Goal: Task Accomplishment & Management: Manage account settings

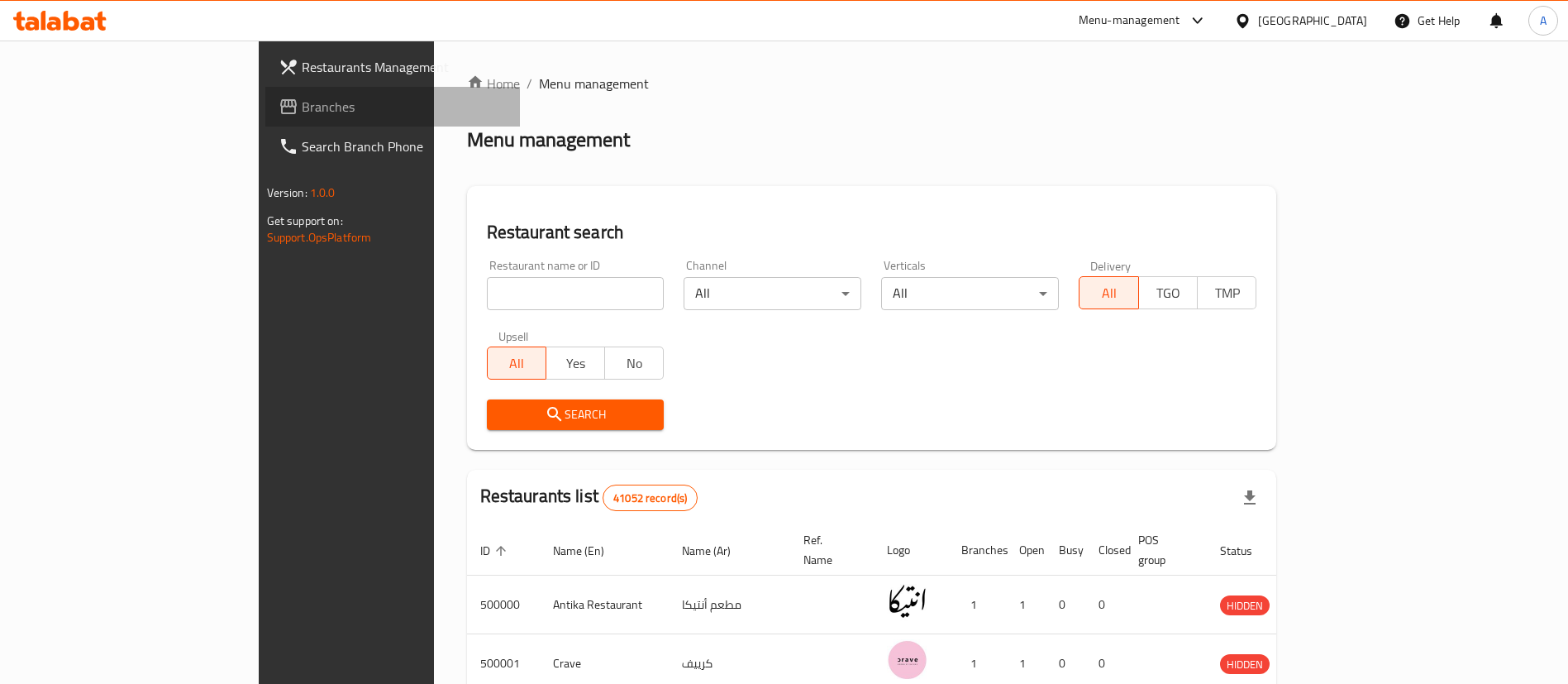
click at [302, 113] on span "Branches" at bounding box center [405, 107] width 206 height 20
click at [286, 97] on span "Branches" at bounding box center [396, 107] width 222 height 20
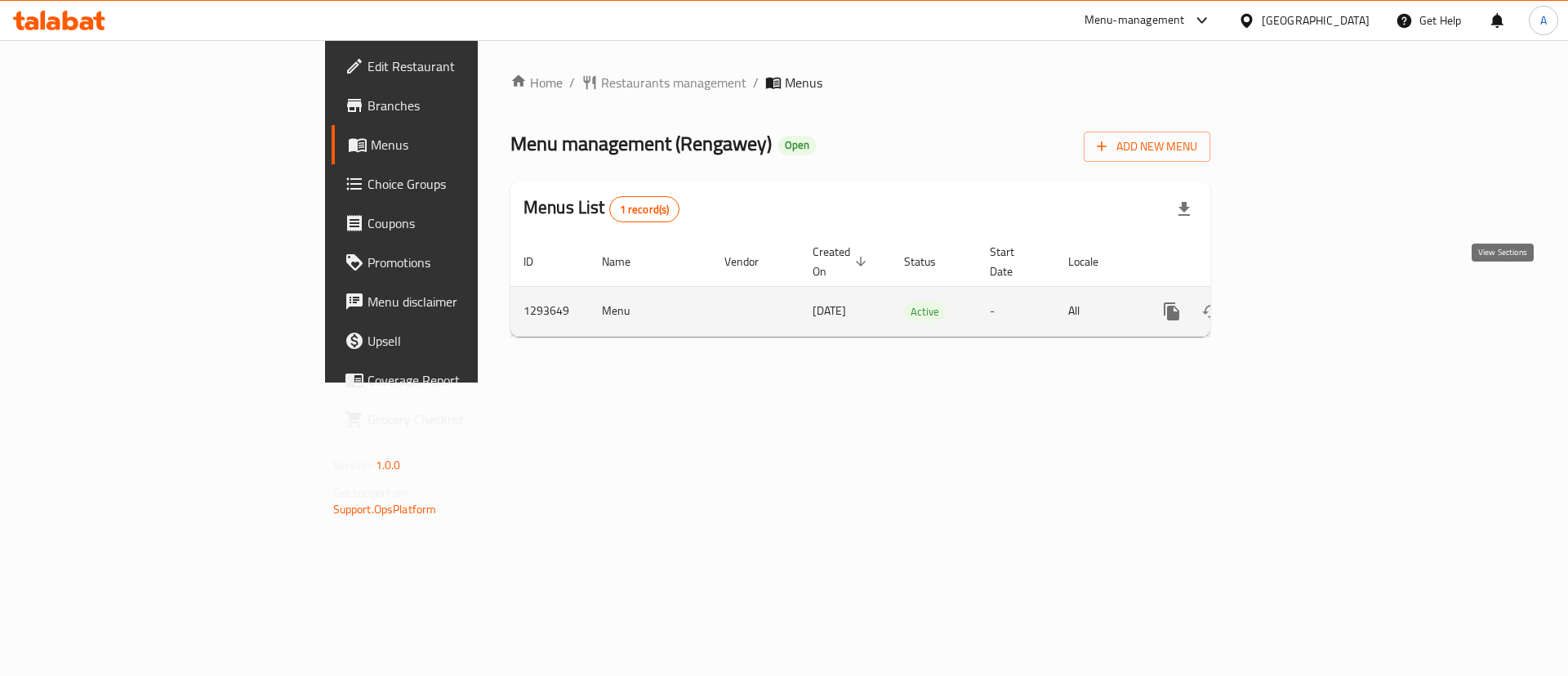
click at [1299, 301] on icon "enhanced table" at bounding box center [1289, 311] width 20 height 20
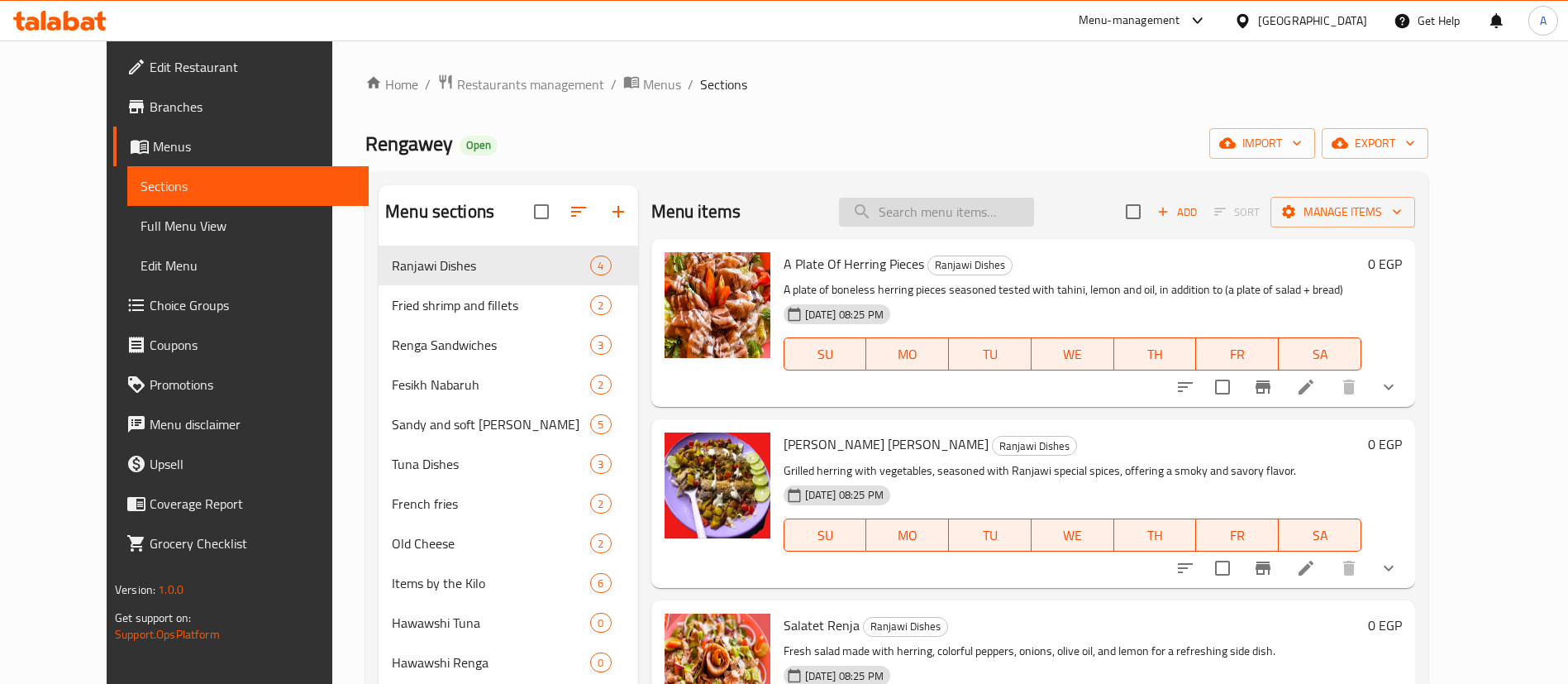
click at [921, 220] on input "search" at bounding box center [936, 211] width 195 height 29
paste input "Ranjawi Mashawi Ealaa Alfahm"
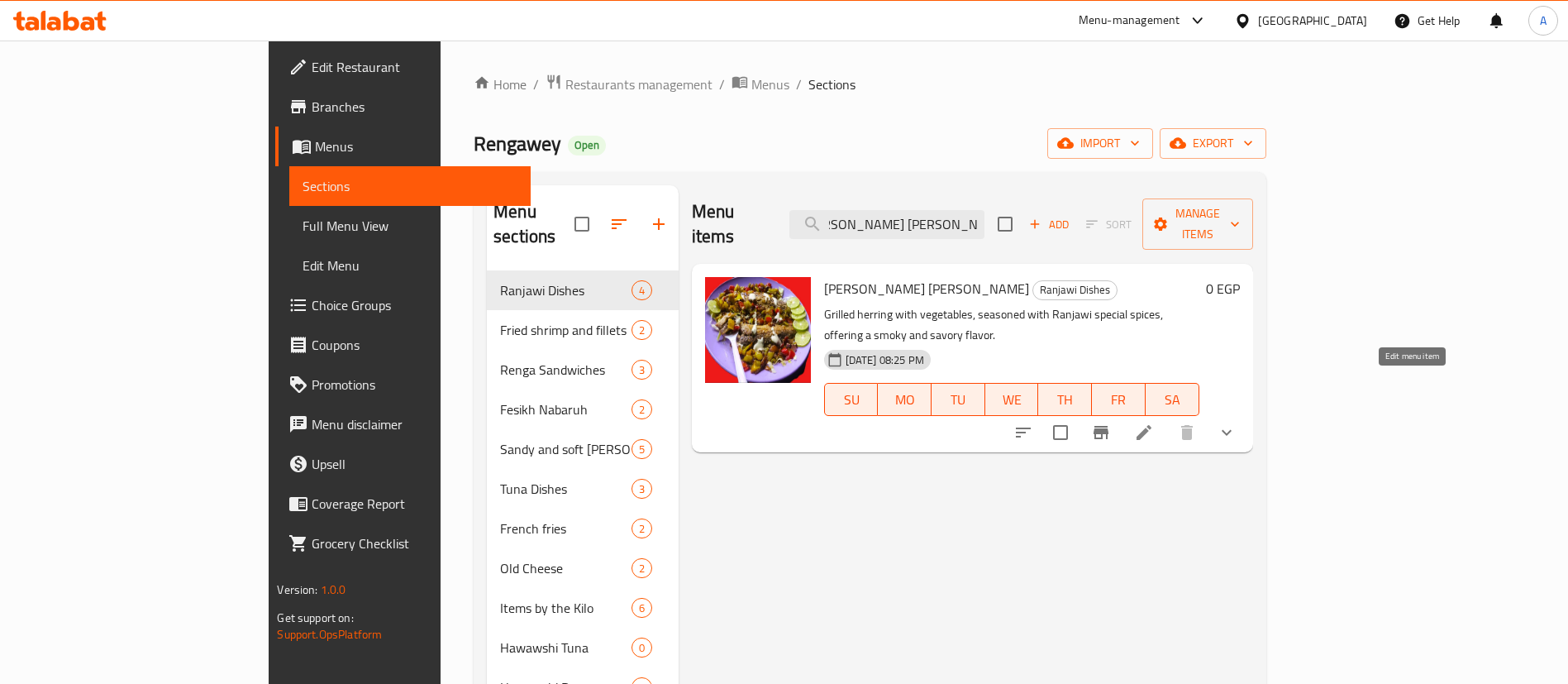
type input "Ranjawi Mashawi Ealaa Alfahm"
click at [1154, 422] on icon at bounding box center [1143, 432] width 20 height 20
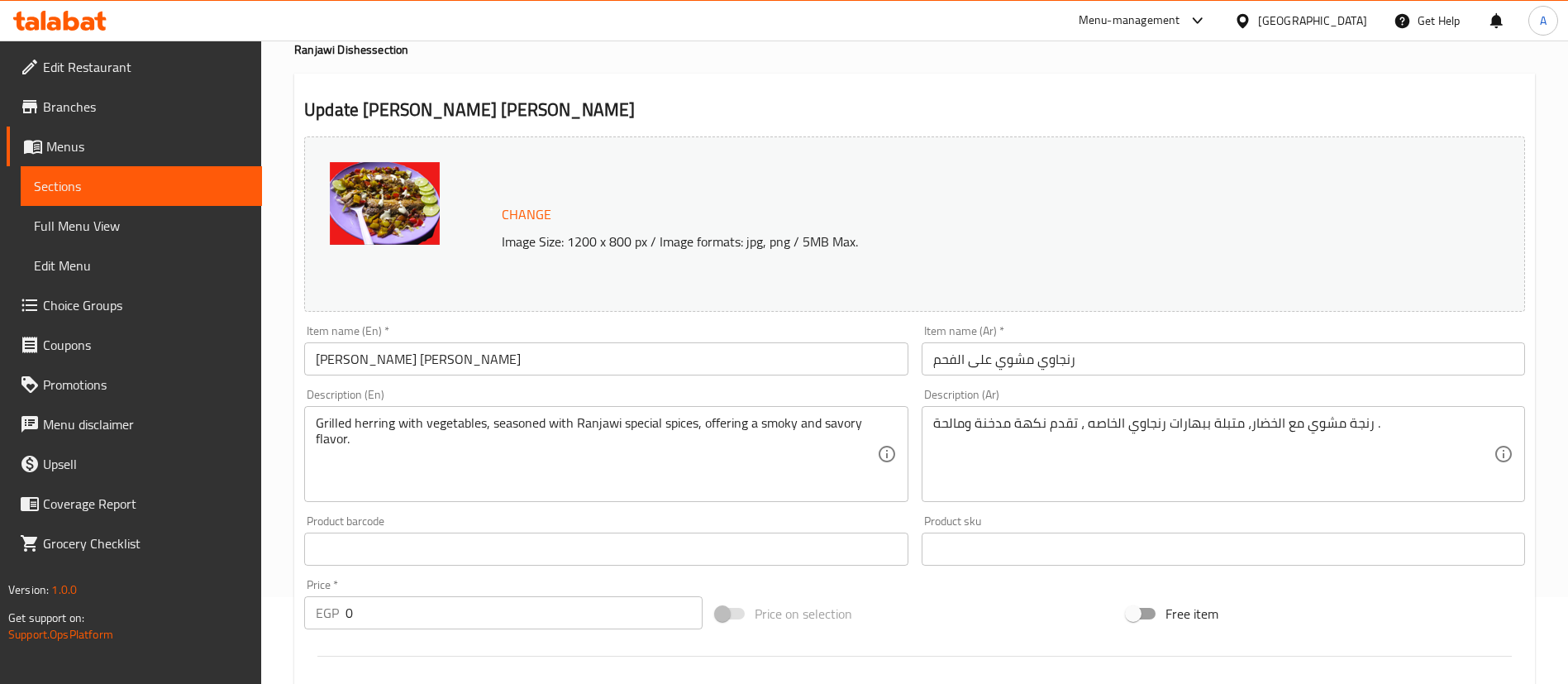
scroll to position [89, 0]
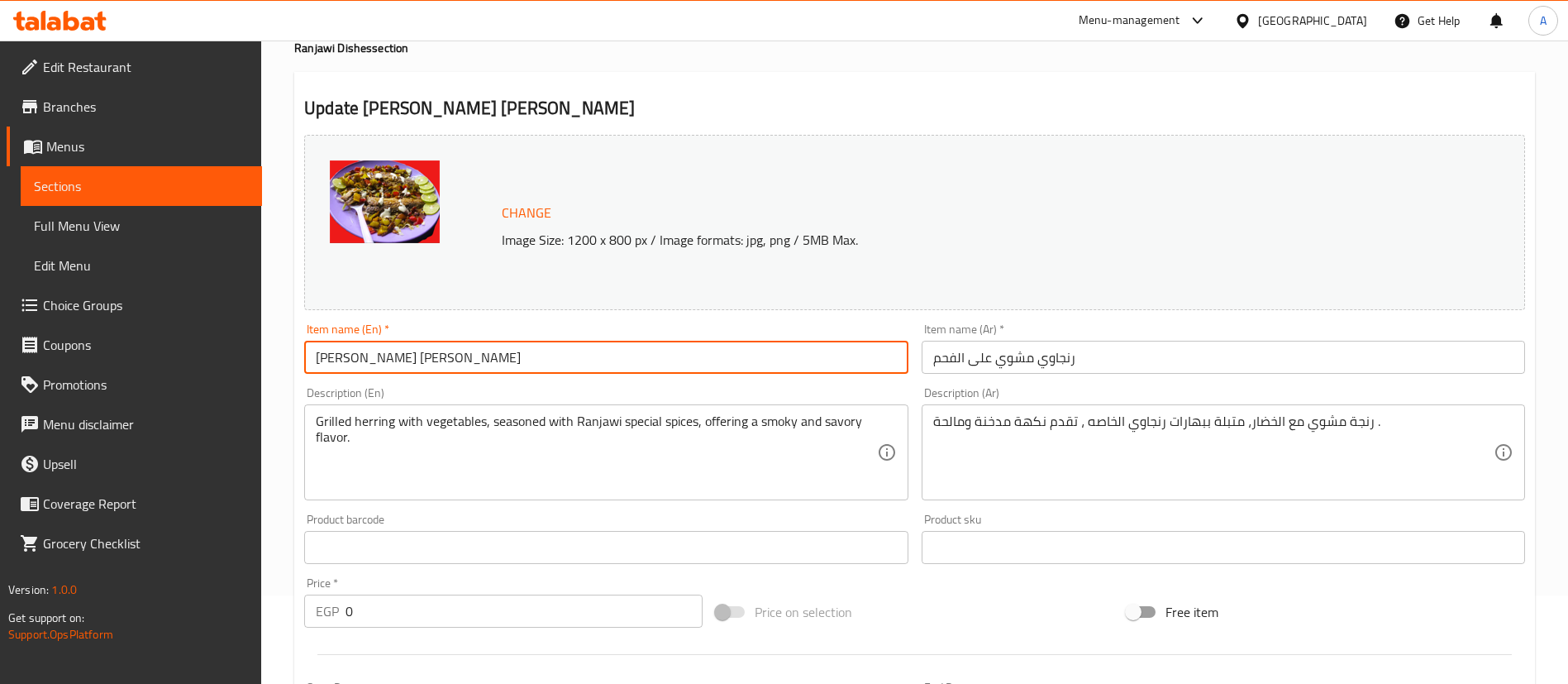
click at [568, 358] on input "Ranjawi Mashawi Ealaa Alfahm" at bounding box center [605, 356] width 603 height 33
click at [534, 360] on input "Ranjawi Mashawi Ealaa Alfahm" at bounding box center [605, 356] width 603 height 33
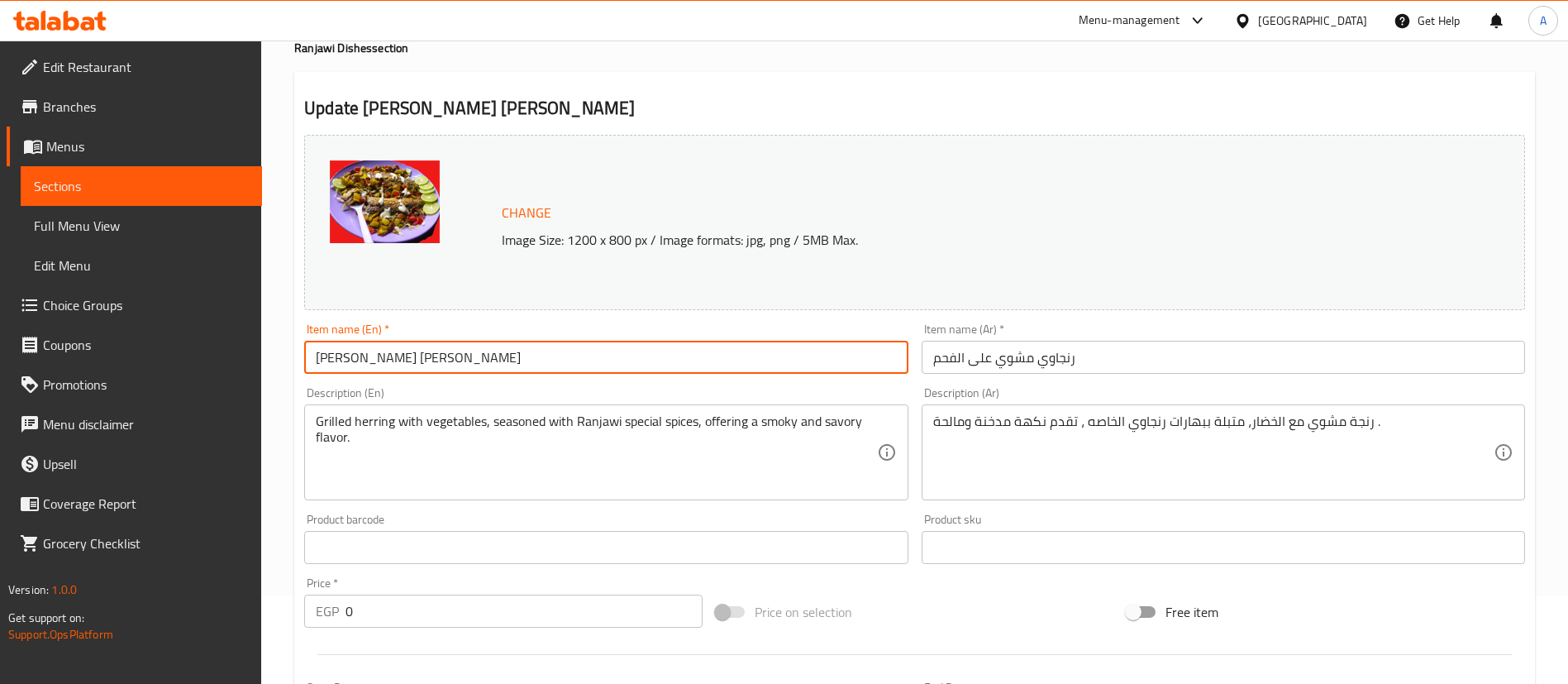
click at [534, 360] on input "Ranjawi Mashawi Ealaa Alfahm" at bounding box center [605, 356] width 603 height 33
paste input "Grilled Herring Dish On Charcoal"
type input "Grilled Herring Dish On Charcoal"
click at [1019, 349] on input "رنجاوي مشوي على الفحم" at bounding box center [1222, 356] width 603 height 33
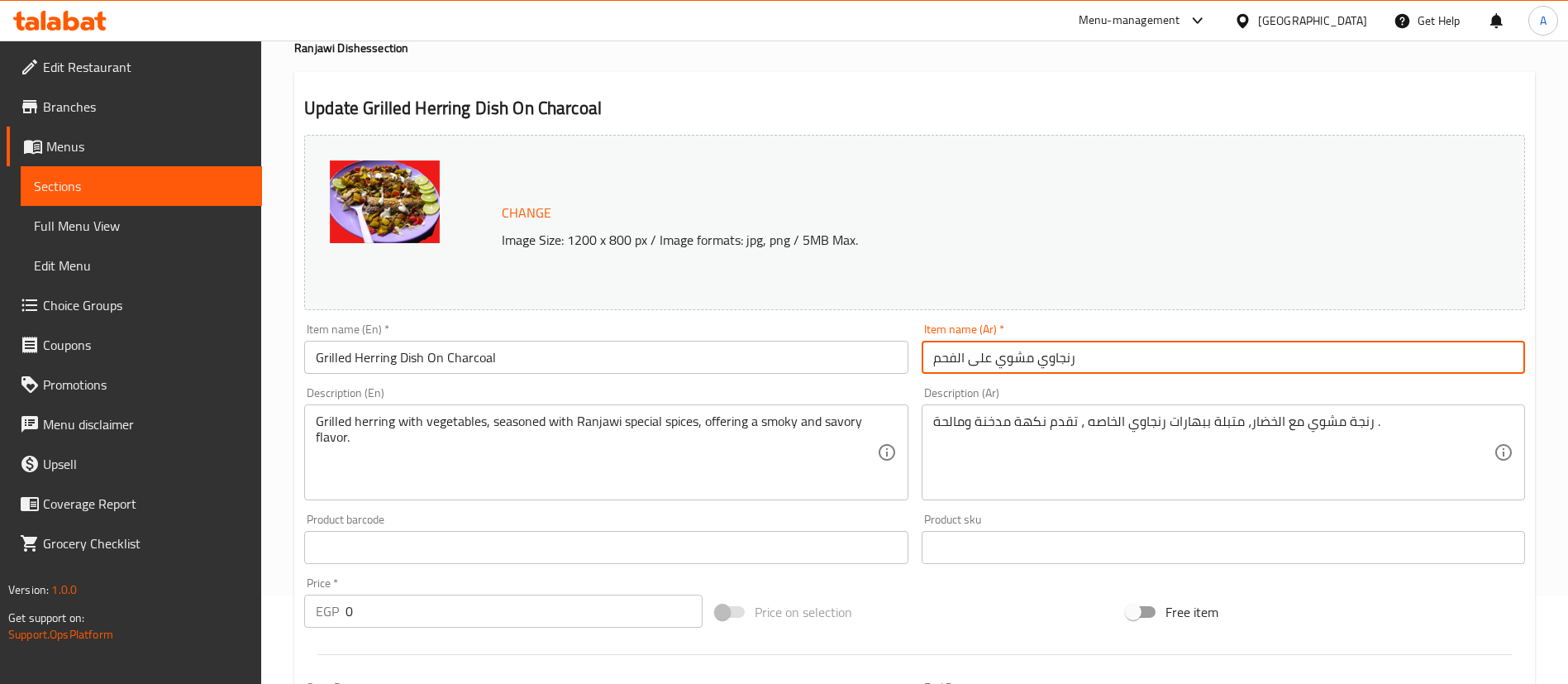
click at [1019, 349] on input "رنجاوي مشوي على الفحم" at bounding box center [1222, 356] width 603 height 33
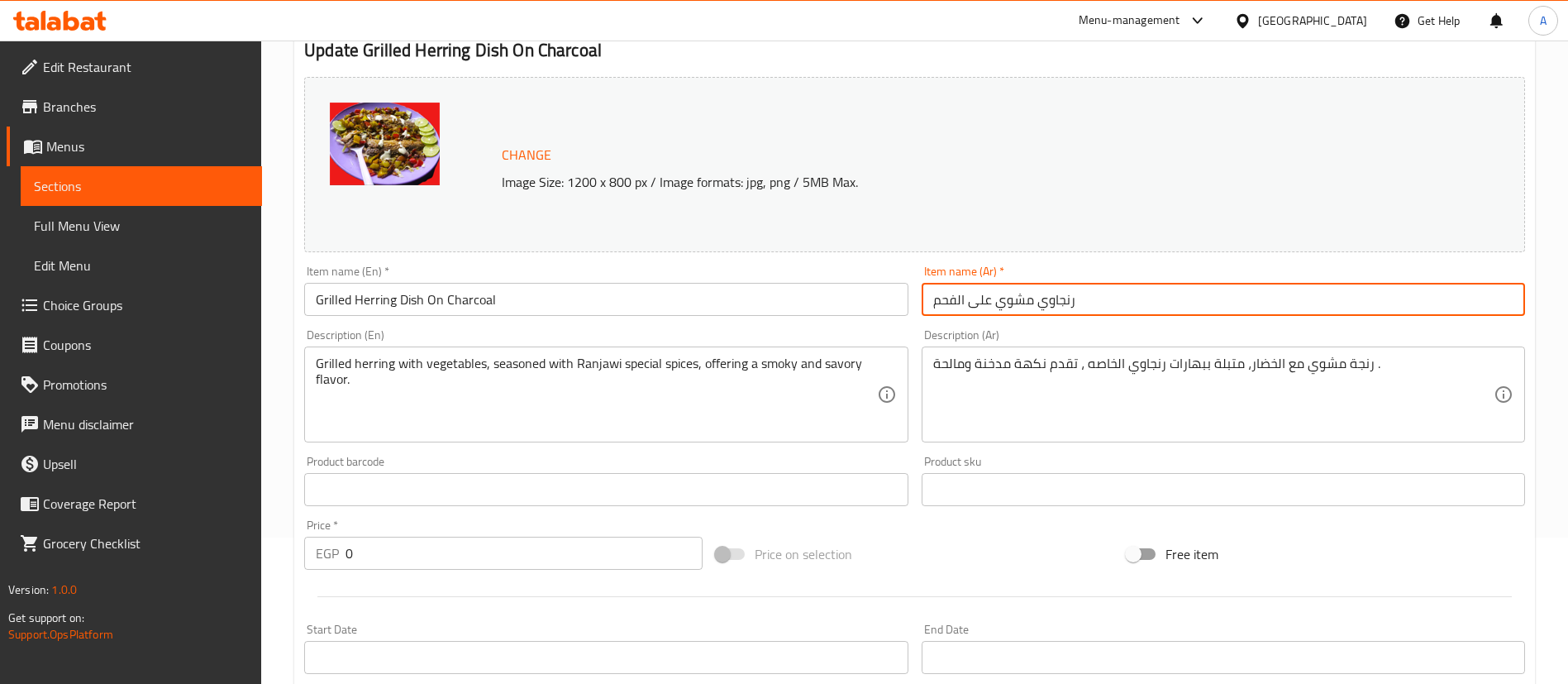
scroll to position [151, 0]
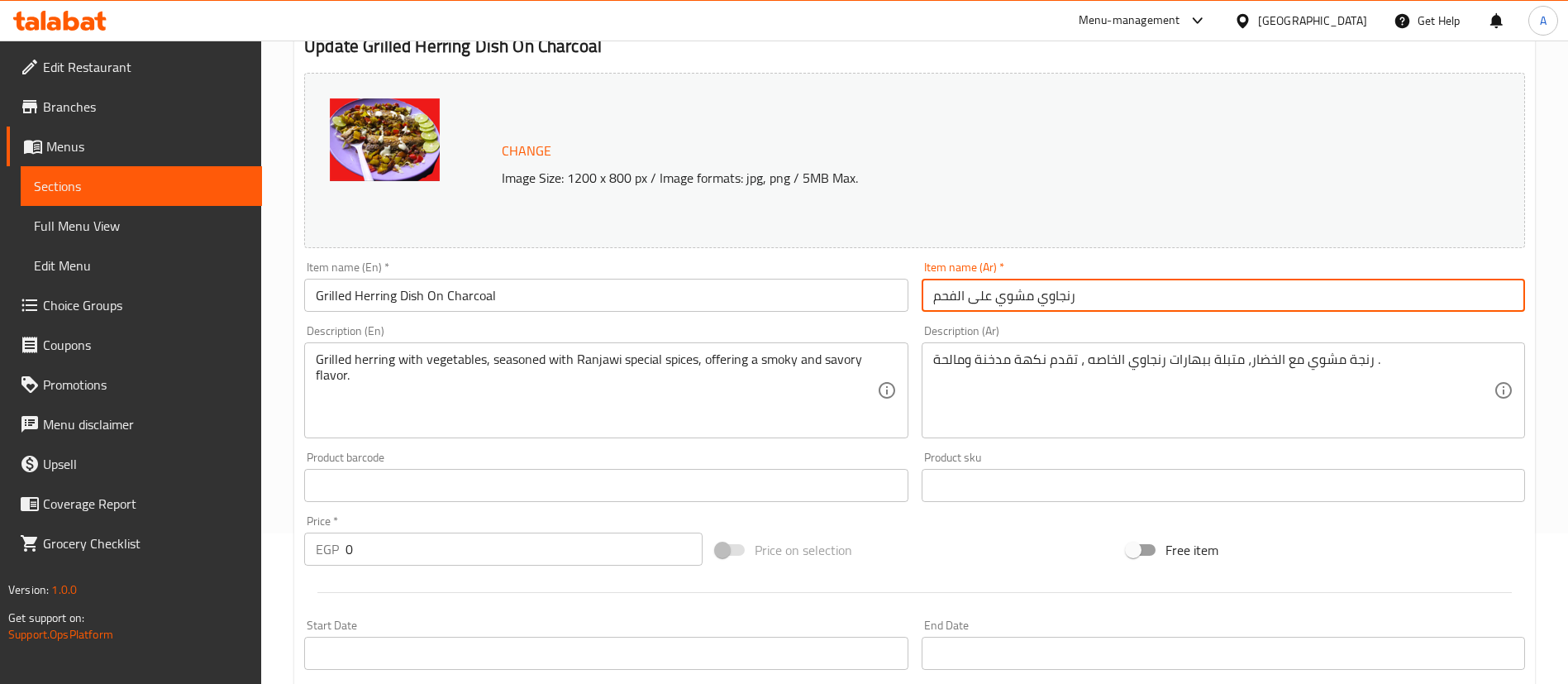
click at [1053, 300] on input "رنجاوي مشوي على الفحم" at bounding box center [1222, 294] width 603 height 33
paste input "بق رنجه مشويه"
type input "طبق رنجه مشويه على الفحم"
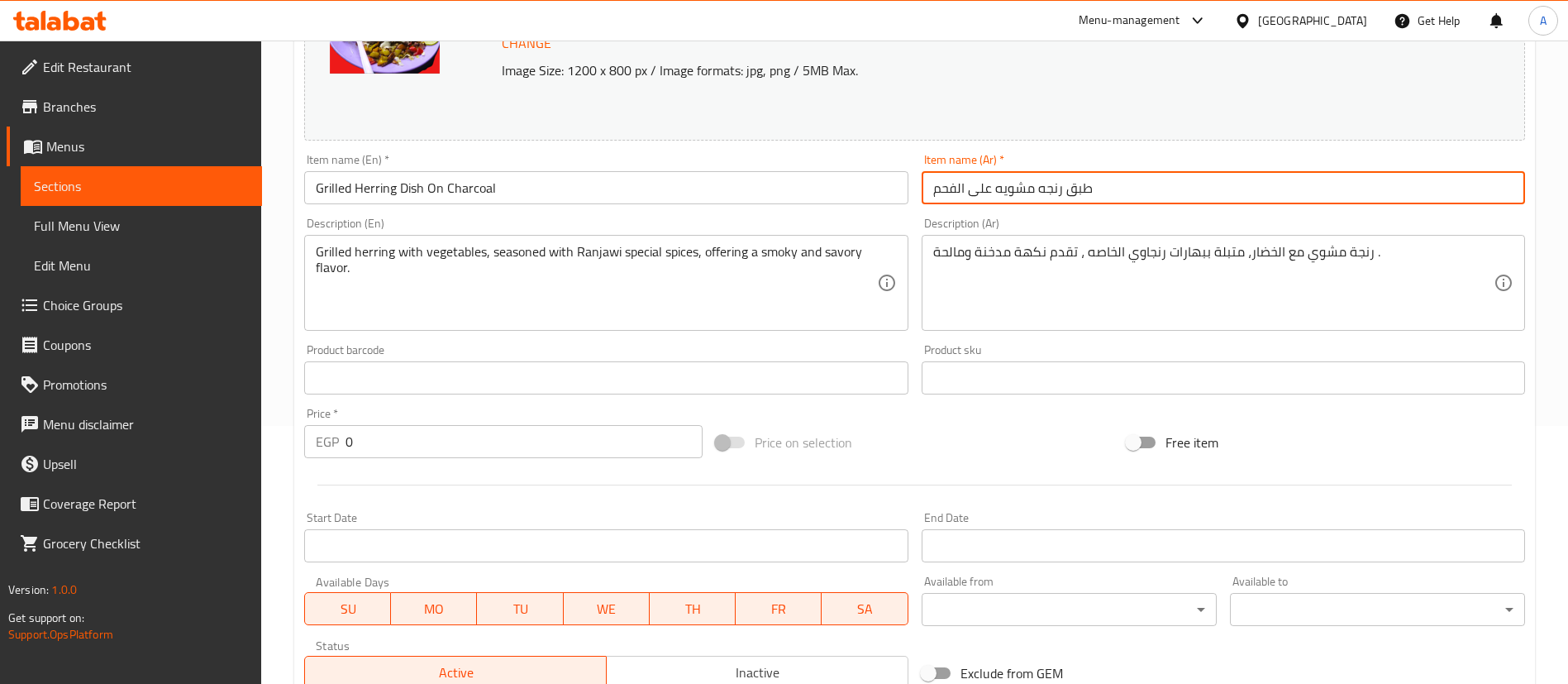
scroll to position [260, 0]
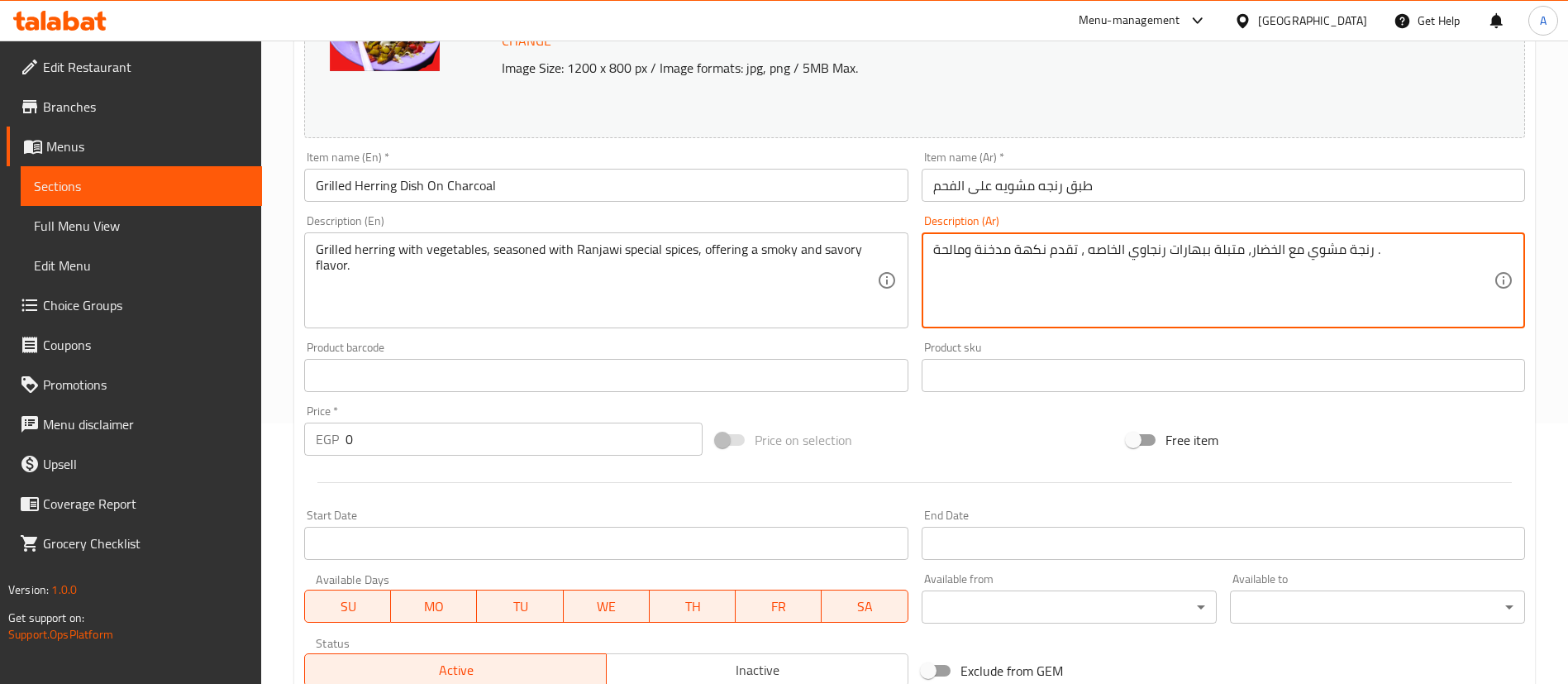
click at [996, 249] on textarea "رنجة مشوي مع الخضار، متبلة ببهارات رنجاوي الخاصه ، تقدم نكهة مدخنة ومالحة ." at bounding box center [1214, 280] width 560 height 78
paste textarea "بق من قطع الرنجه مشويه مع الخضار، متبلة ببهارات رنجاوي الخاصه ،مطعمه بالطحينه و…"
type textarea "طبق من قطع الرنجه مشويه مع الخضار، متبلة ببهارات رنجاوي الخاصه ،مطعمه بالطحينه …"
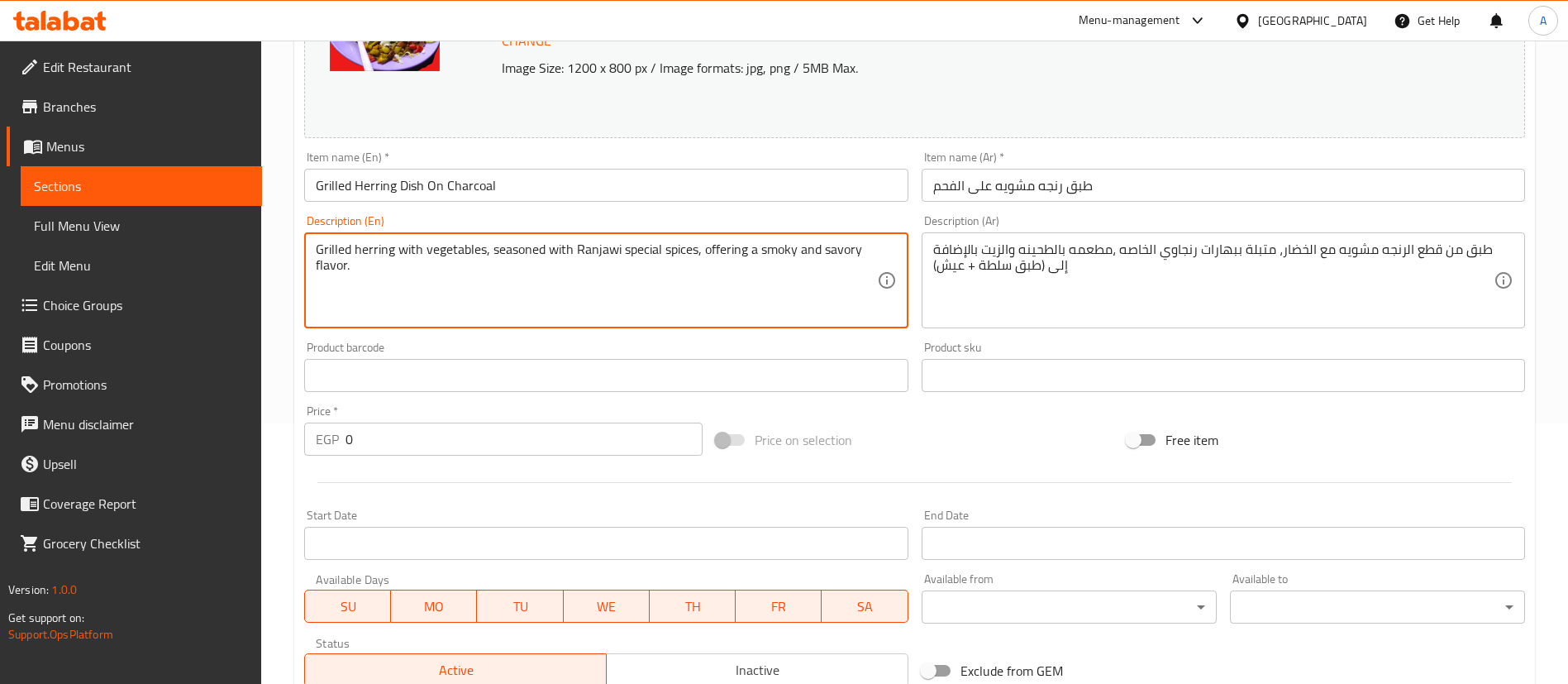
click at [553, 272] on textarea "Grilled herring with vegetables, seasoned with Ranjawi special spices, offering…" at bounding box center [595, 280] width 560 height 78
paste textarea "A plate of grilled herring pieces with vegetables, seasoned with special Ranjaw…"
type textarea "A plate of grilled herring pieces with vegetables, seasoned with special Ranjaw…"
click at [1015, 451] on div "Price on selection" at bounding box center [915, 439] width 412 height 45
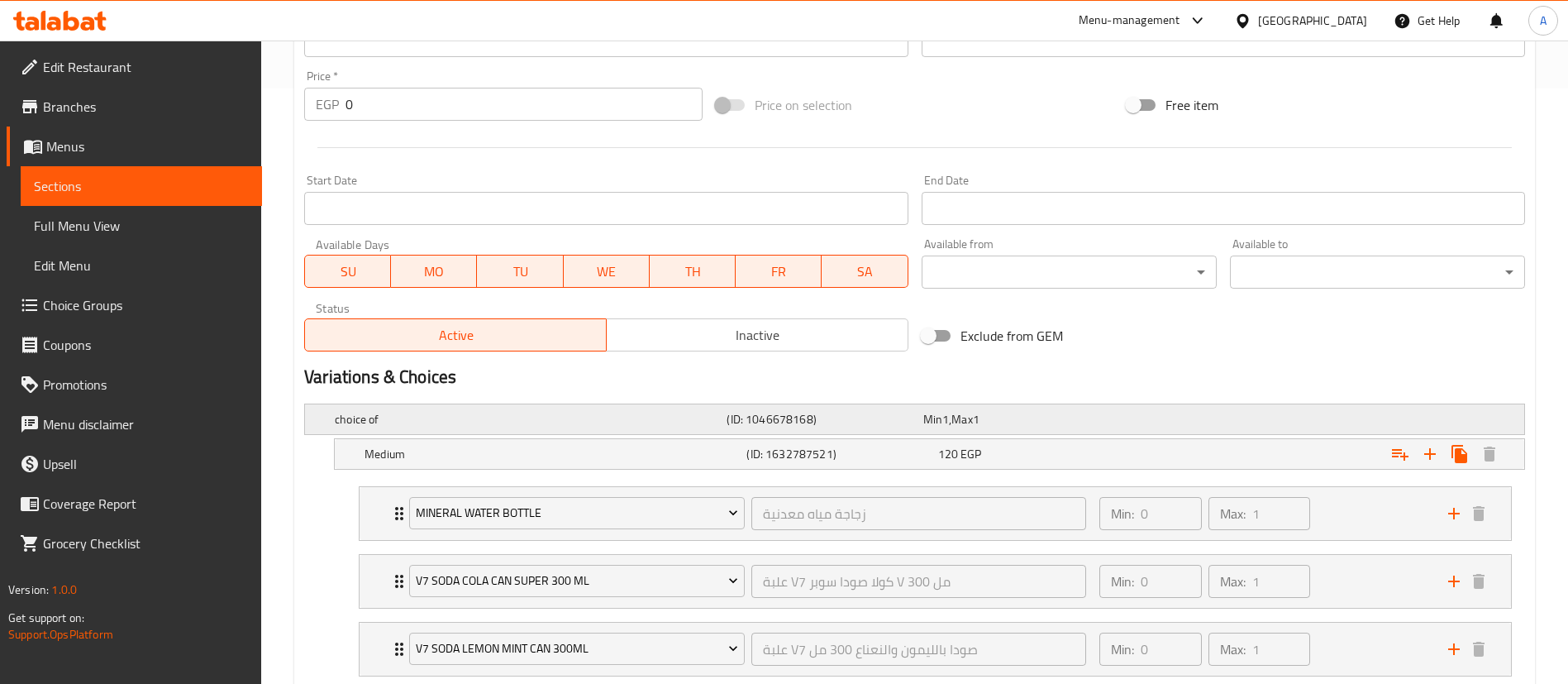
scroll to position [904, 0]
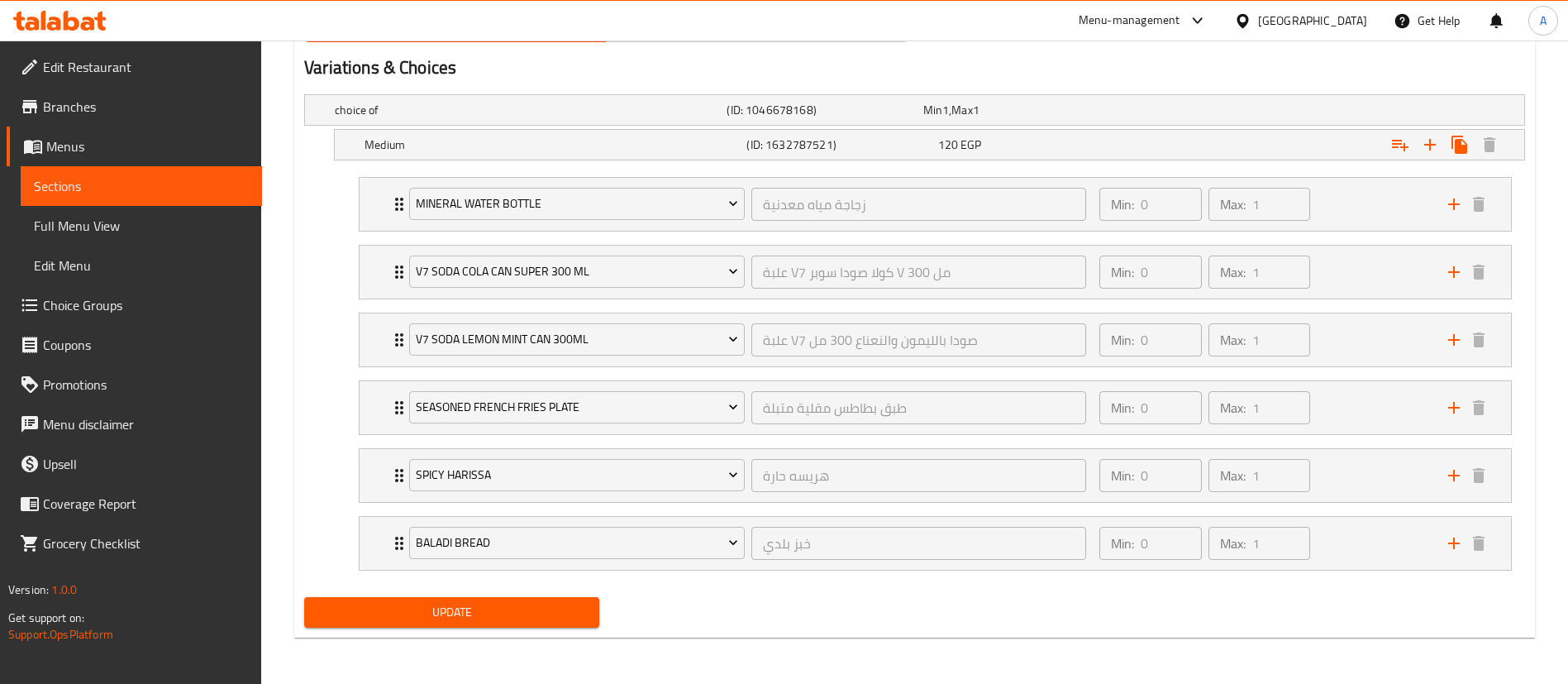
click at [477, 624] on button "Update" at bounding box center [452, 612] width 295 height 30
click at [601, 138] on h5 "Medium" at bounding box center [553, 144] width 375 height 16
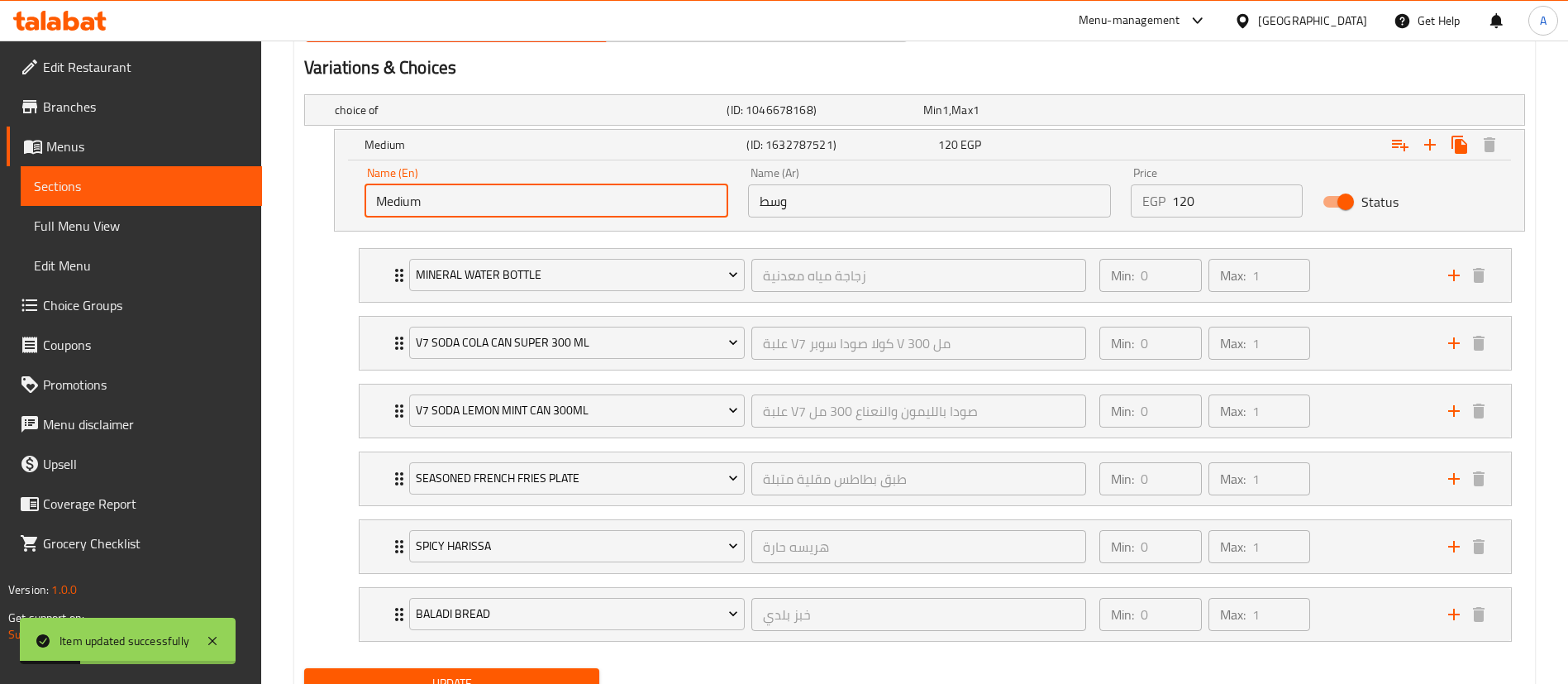
click at [472, 197] on input "Medium" at bounding box center [547, 200] width 364 height 33
type input "ل"
type input "Big"
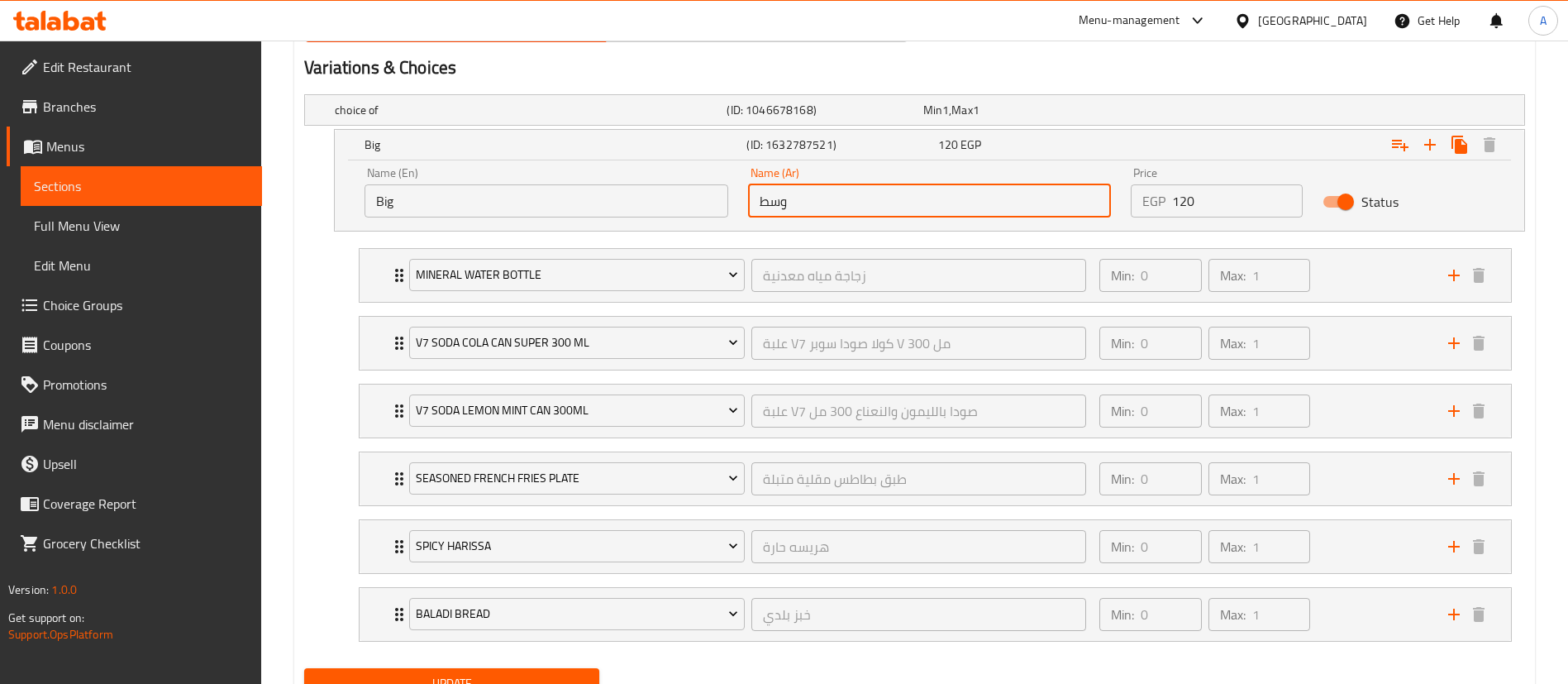
click at [889, 210] on input "وسط" at bounding box center [930, 200] width 364 height 33
paste input "بير"
type input "كبير"
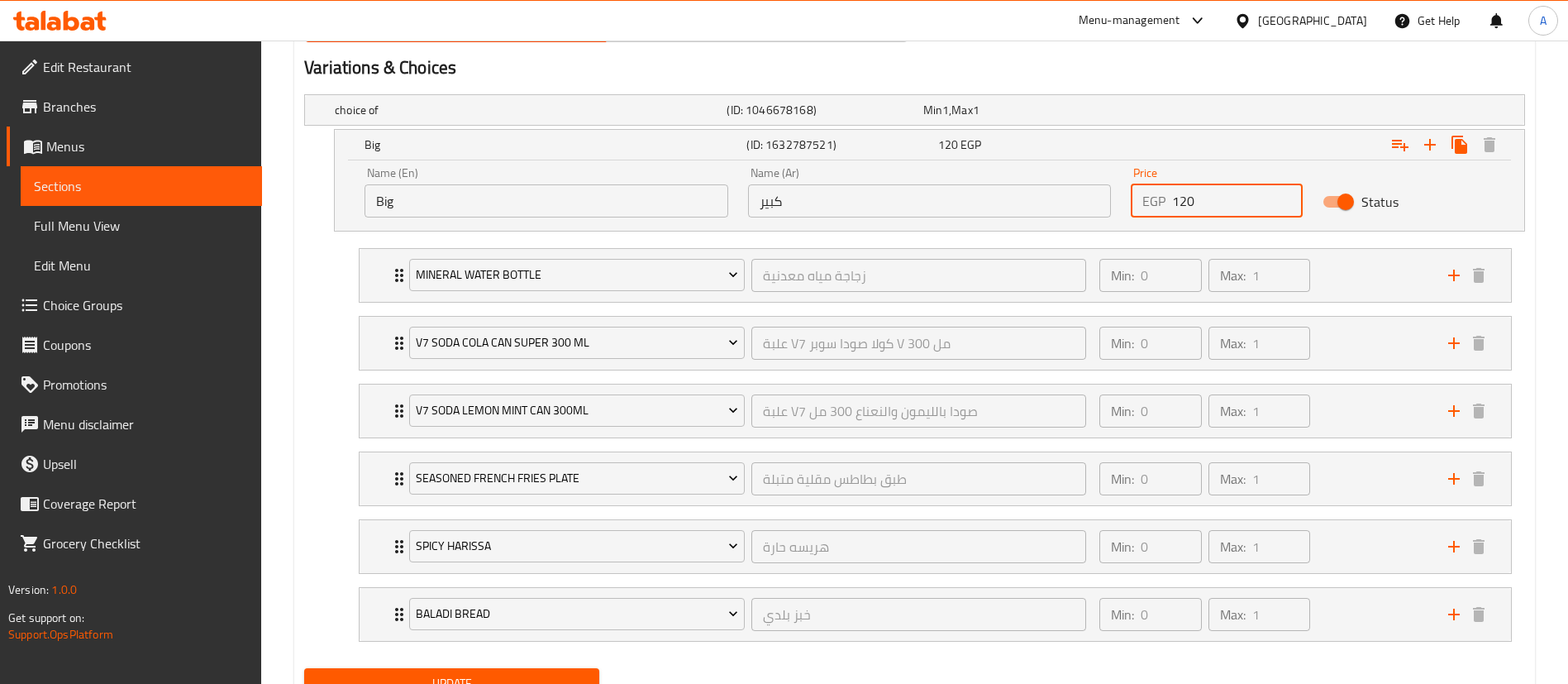
click at [1184, 201] on input "120" at bounding box center [1236, 200] width 131 height 33
type input "150"
click at [1117, 62] on h2 "Variations & Choices" at bounding box center [915, 68] width 1221 height 25
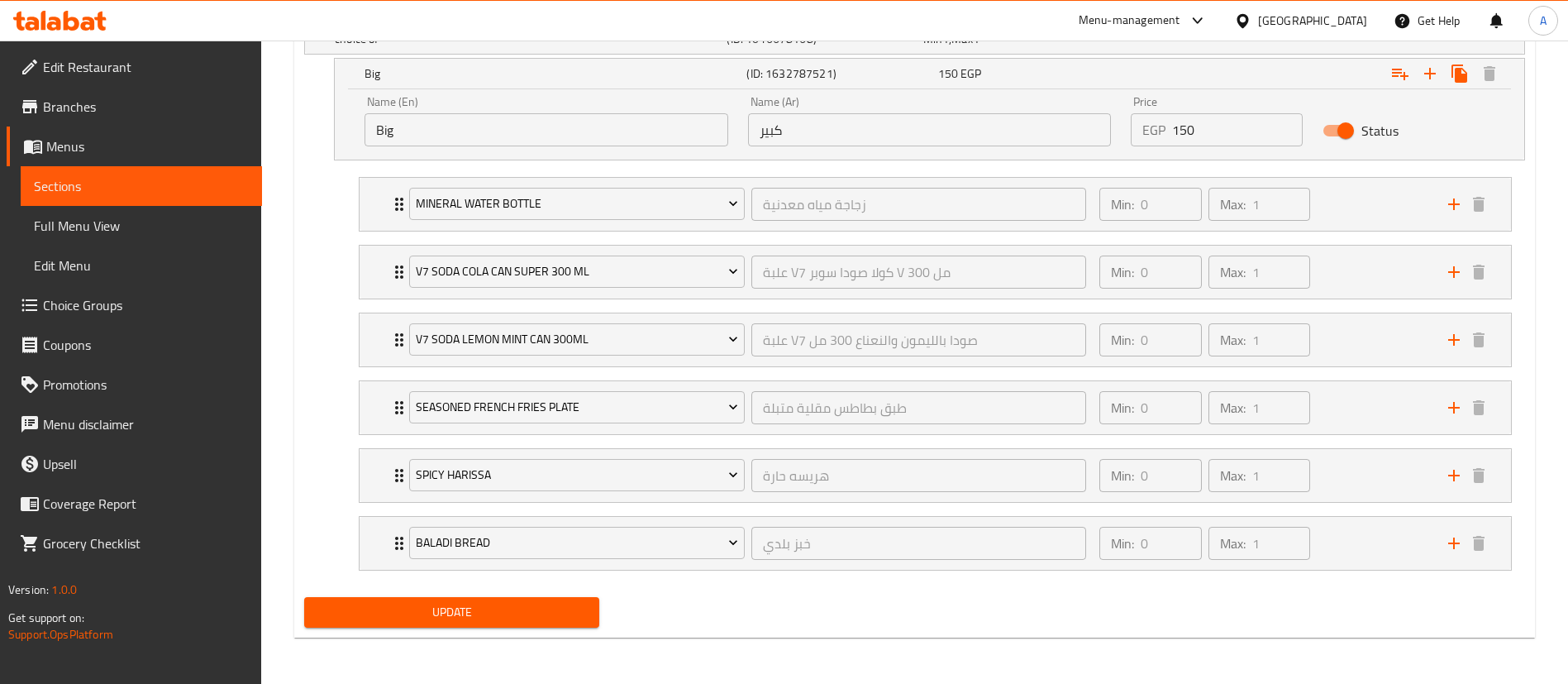
click at [549, 605] on span "Update" at bounding box center [452, 613] width 269 height 21
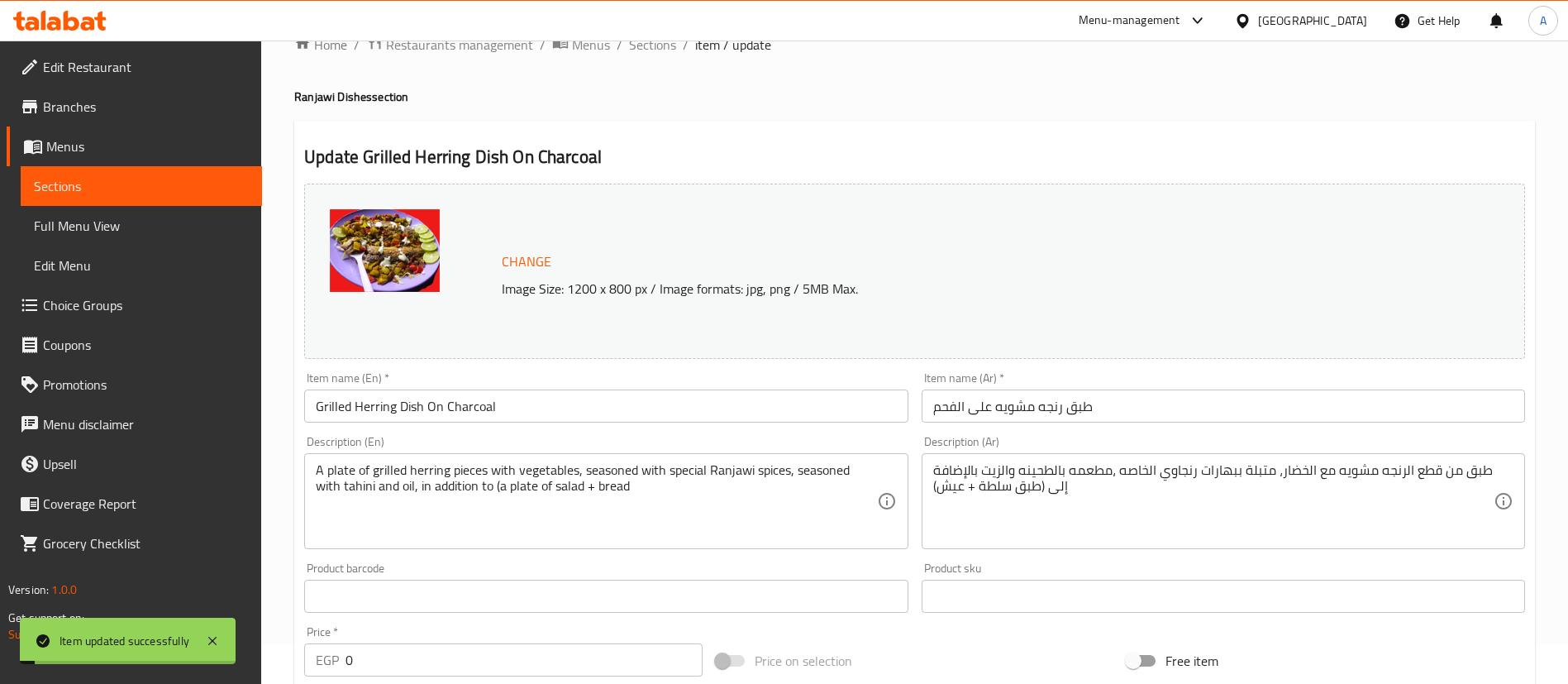
scroll to position [0, 0]
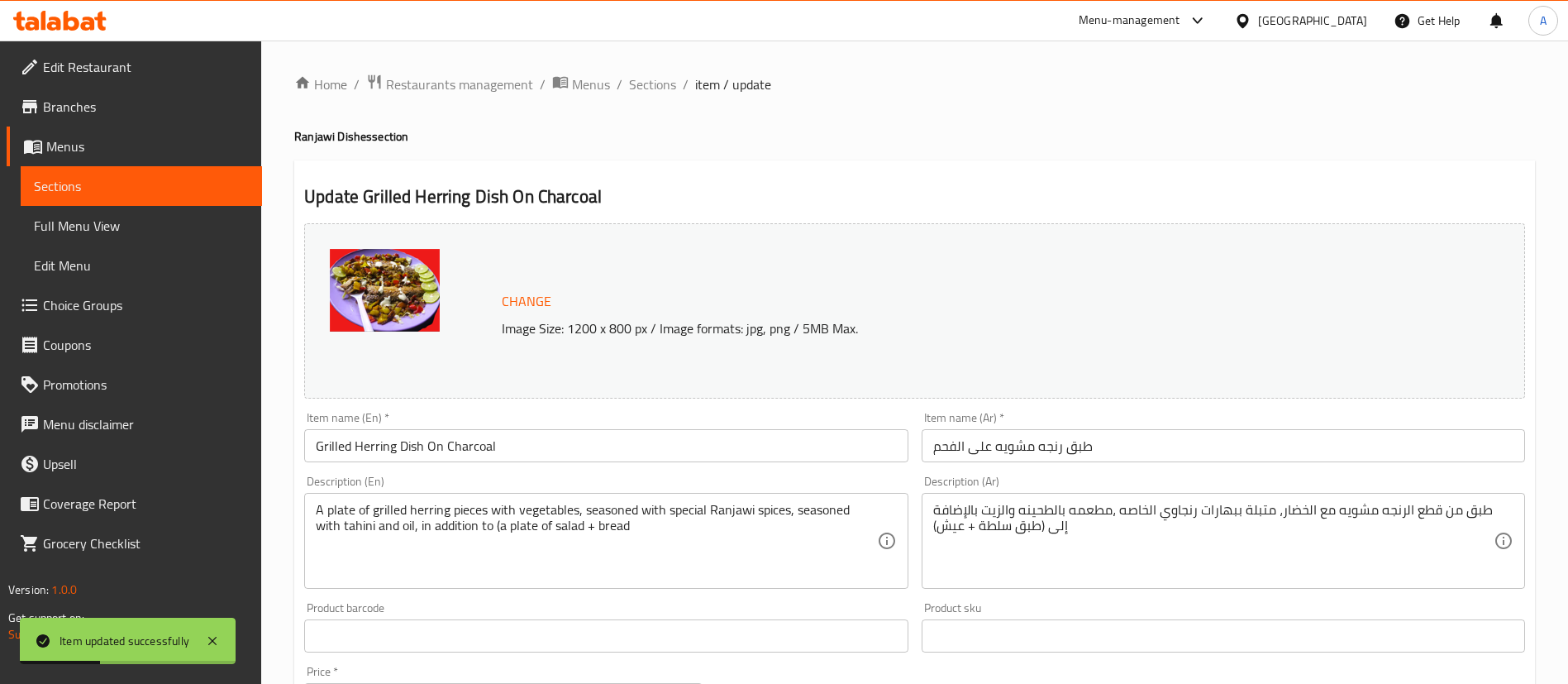
click at [106, 189] on span "Sections" at bounding box center [142, 186] width 215 height 20
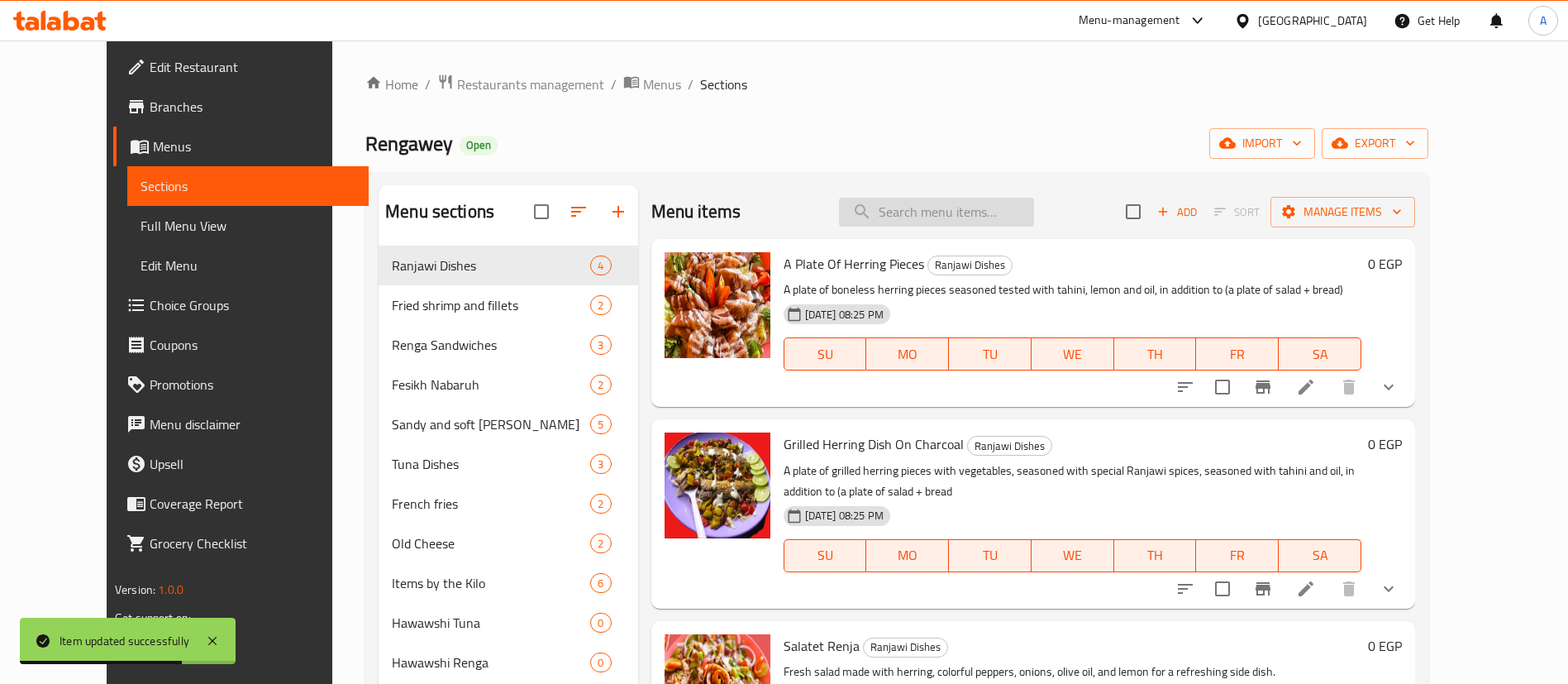
click at [953, 225] on input "search" at bounding box center [936, 211] width 195 height 29
paste input "سلطة رنجة"
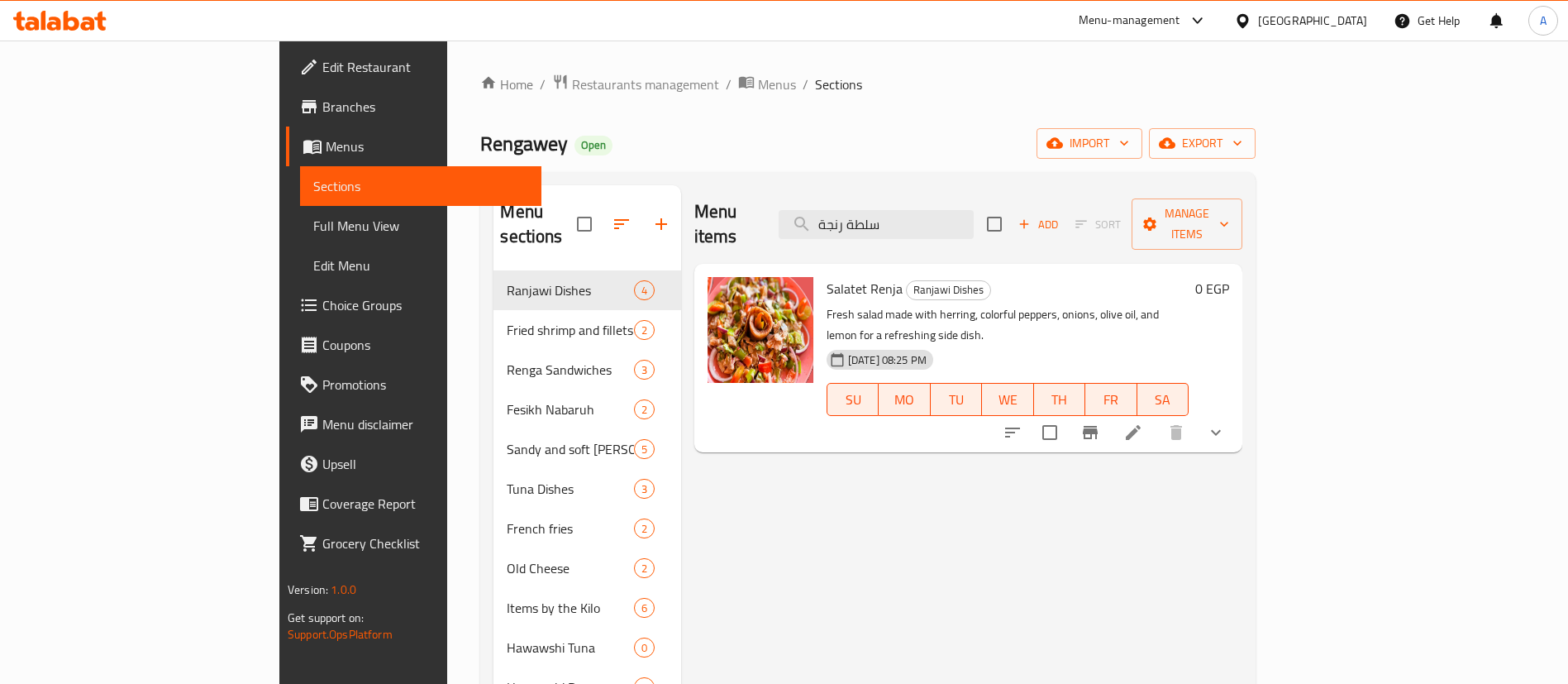
type input "سلطة رنجة"
click at [1156, 417] on li at bounding box center [1133, 432] width 47 height 30
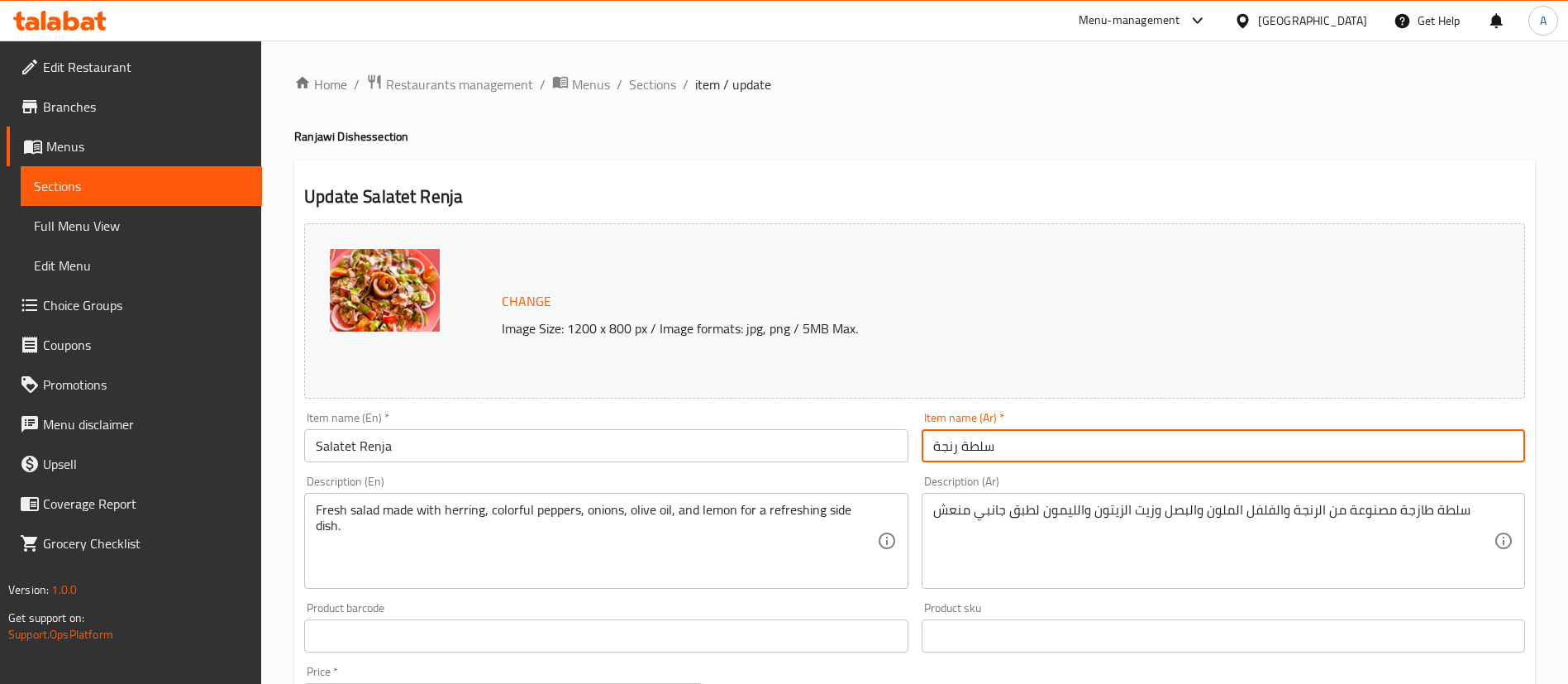
click at [953, 445] on input "سلطة رنجة" at bounding box center [1222, 445] width 603 height 33
paste input "طبق"
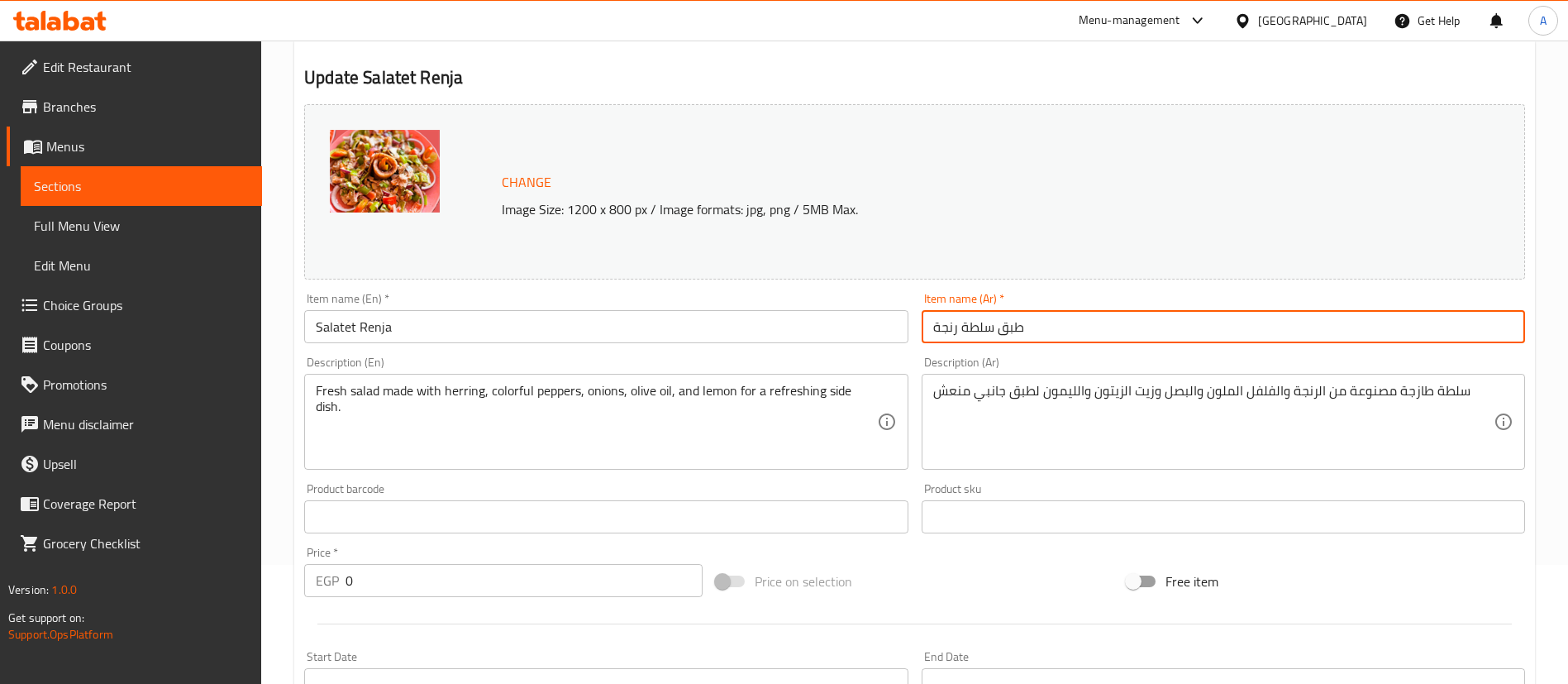
scroll to position [127, 0]
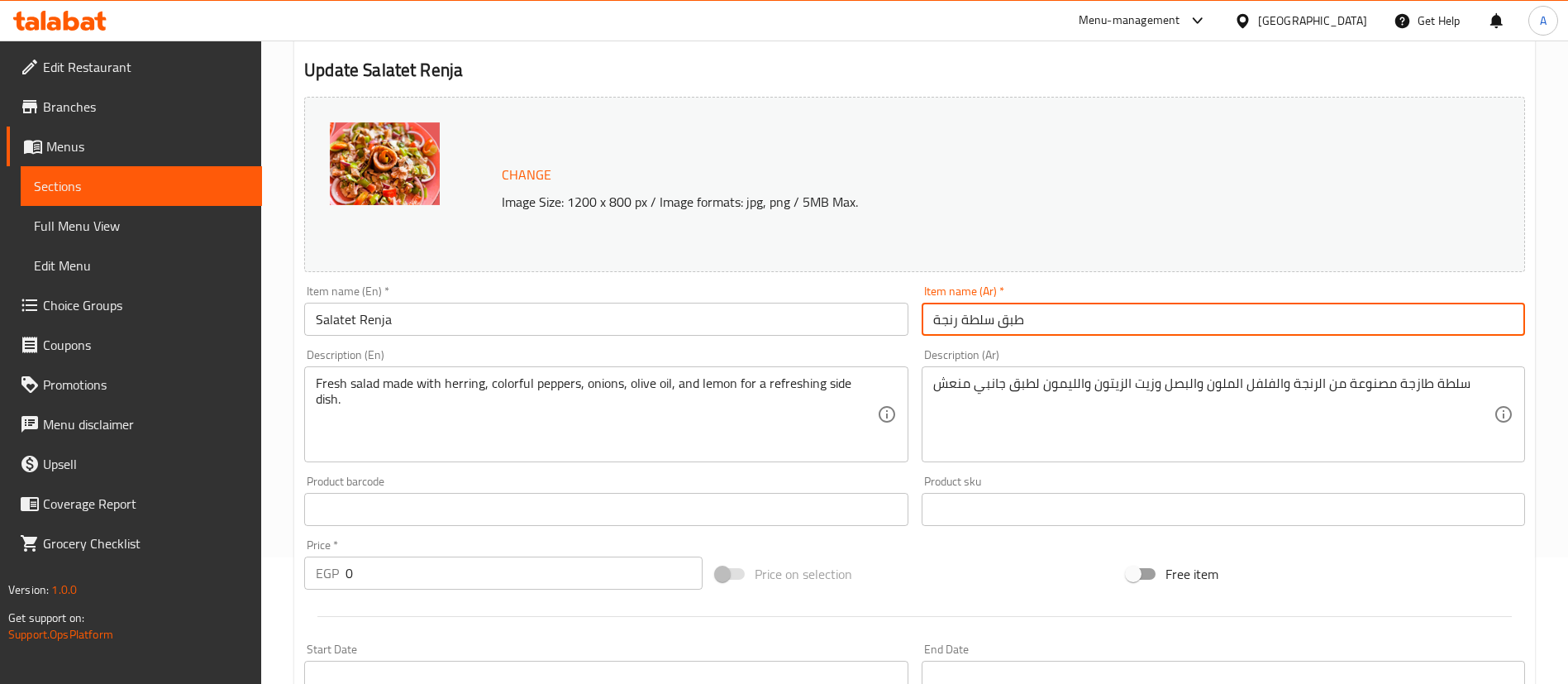
type input "طبق سلطة رنجة"
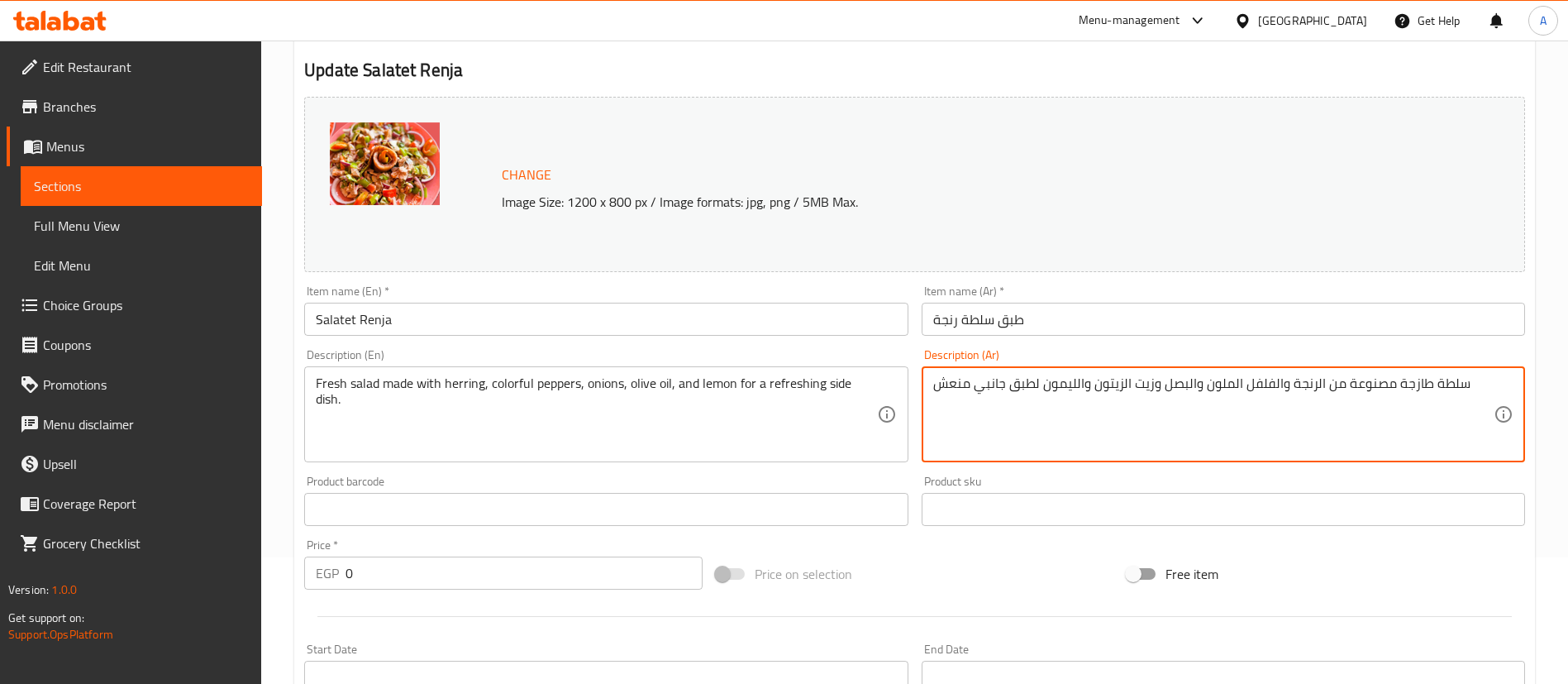
click at [1134, 379] on textarea "سلطة طازجة مصنوعة من الرنجة والفلفل الملون والبصل وزيت الزيتون والليمون لطبق جا…" at bounding box center [1214, 414] width 560 height 78
paste textarea "خضر وقطع الكابوتشا والبصل والزيت والطحينه والليمون بالإضافة إلى ( عيش بلدي )"
type textarea "سلطة طازجة مصنوعة من الرنجة والفلفل الملون والاخضر وقطع الكابوتشا والبصل والزيت…"
click at [1028, 582] on div "Price on selection" at bounding box center [915, 573] width 412 height 45
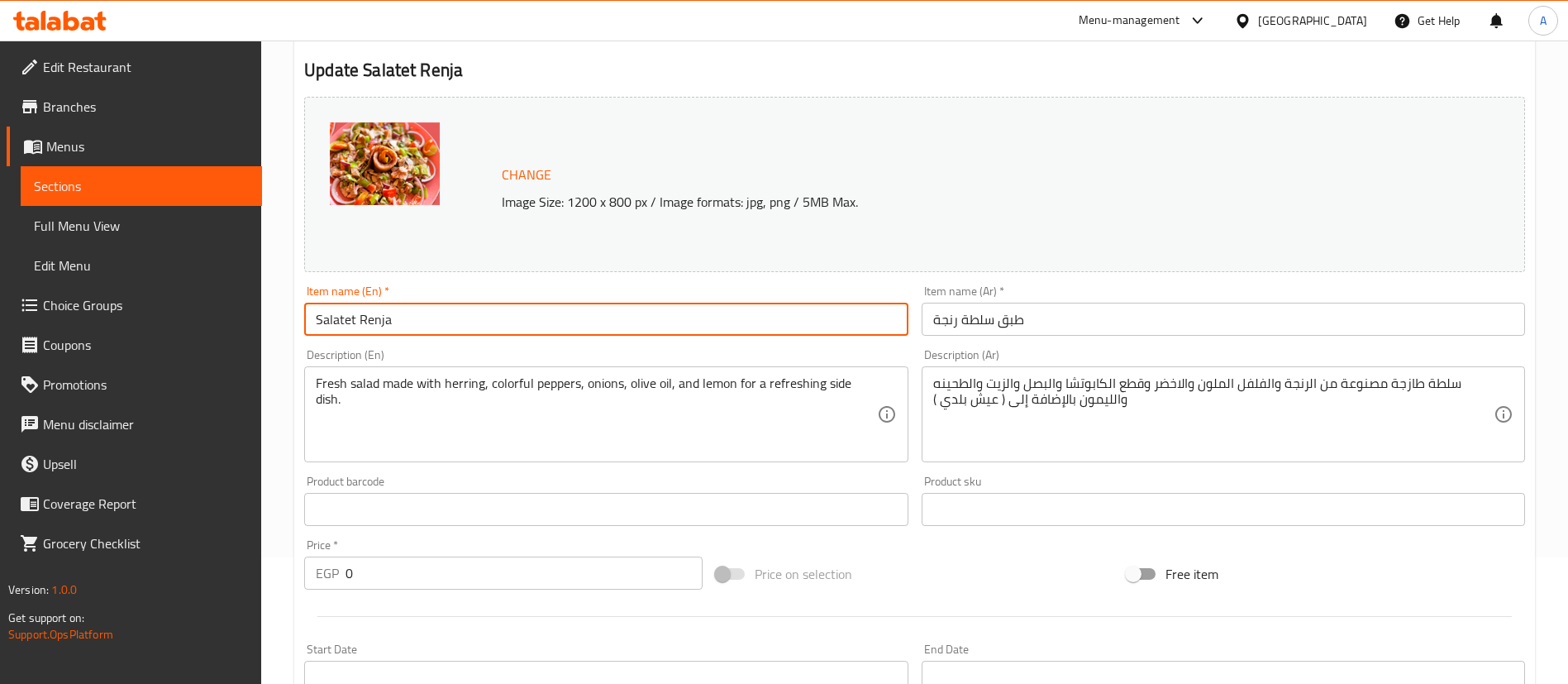
click at [373, 328] on input "Salatet Renja" at bounding box center [605, 319] width 603 height 33
paste input "Herring Salad Plate"
type input "Herring Salad Plate"
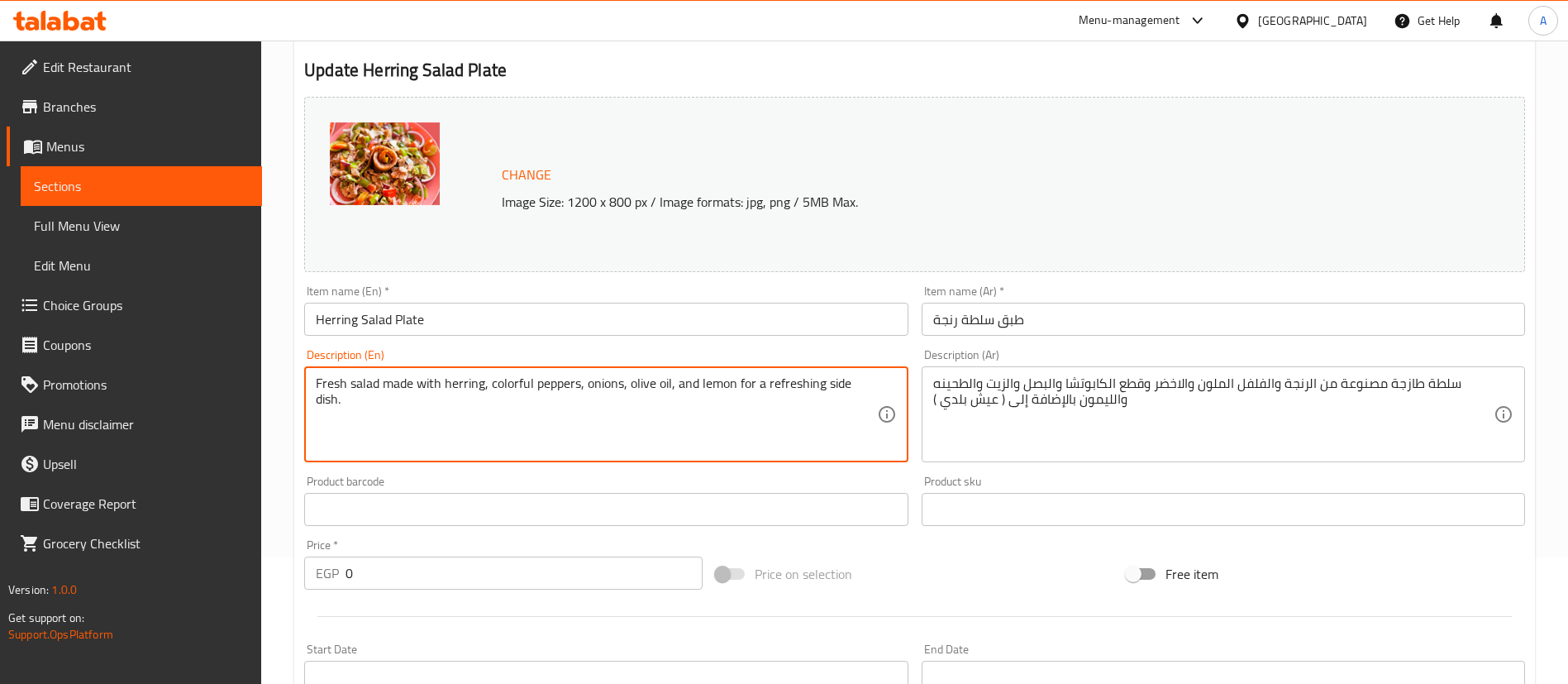
click at [643, 384] on textarea "Fresh salad made with herring, colorful peppers, onions, olive oil, and lemon f…" at bounding box center [595, 414] width 560 height 78
paste textarea "of herring, colored and green peppers, zucchini pieces, onions, oil, tahini, le…"
click at [613, 439] on textarea "Fresh salad made of herring, colored and green peppers, zucchini pieces, onions…" at bounding box center [595, 414] width 560 height 78
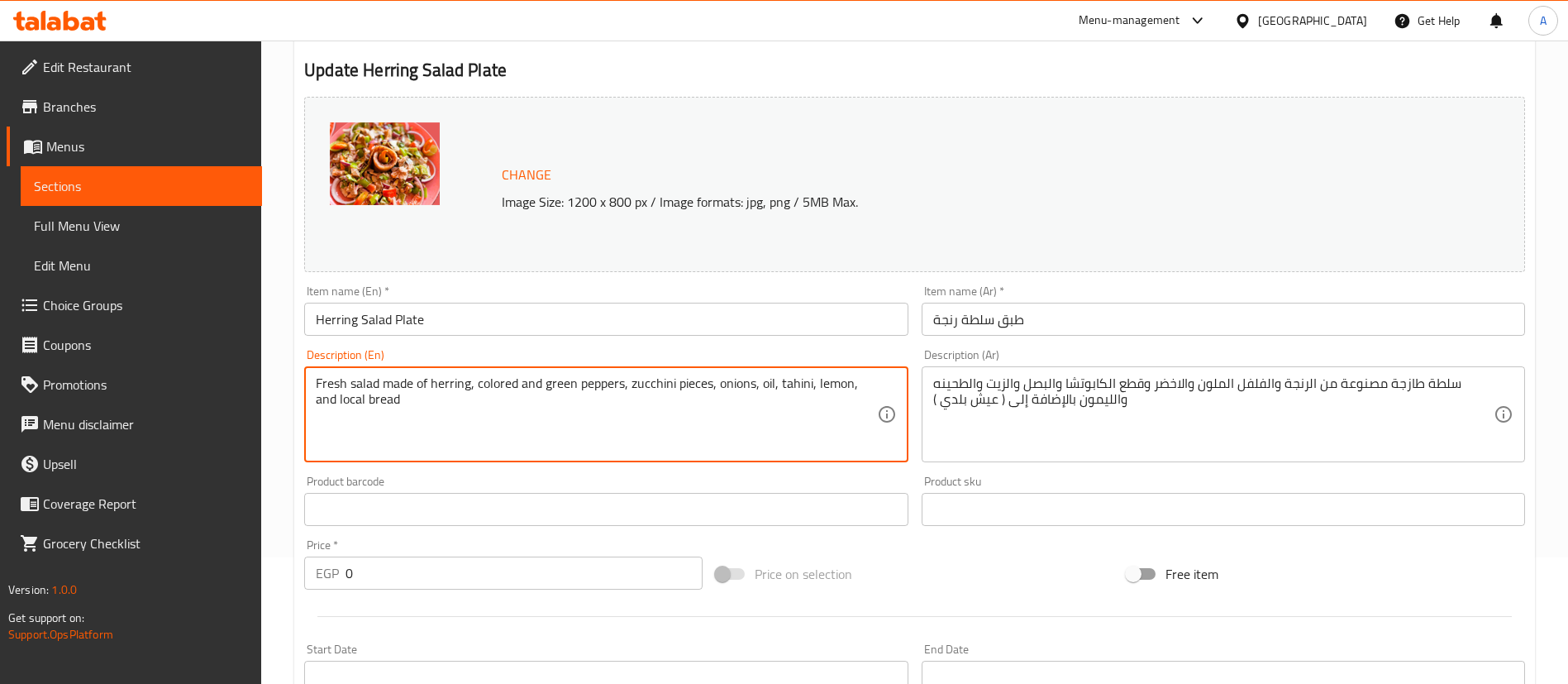
type textarea "Fresh salad made of herring, colored and green peppers, zucchini pieces, onions…"
click at [938, 561] on div "Price on selection" at bounding box center [915, 573] width 412 height 45
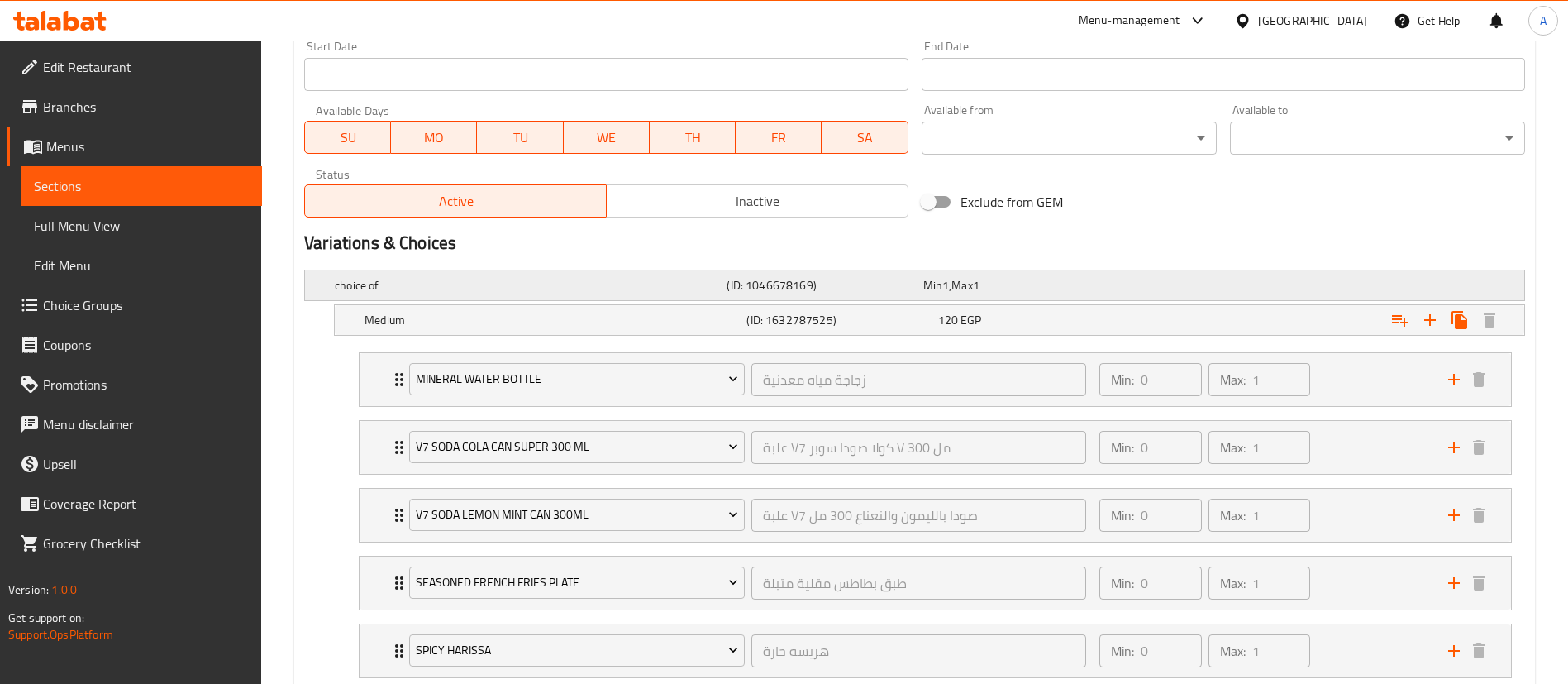
scroll to position [734, 0]
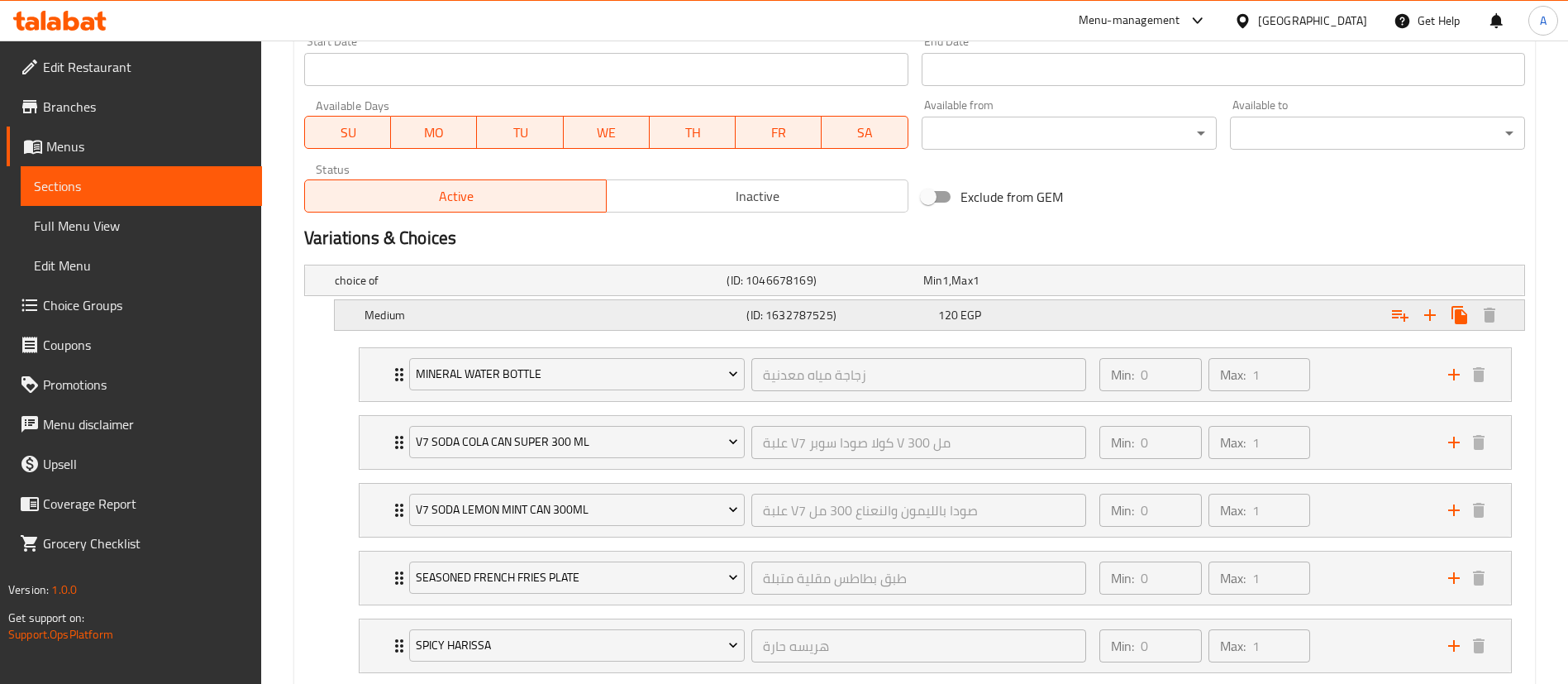
click at [652, 315] on h5 "Medium" at bounding box center [553, 314] width 375 height 16
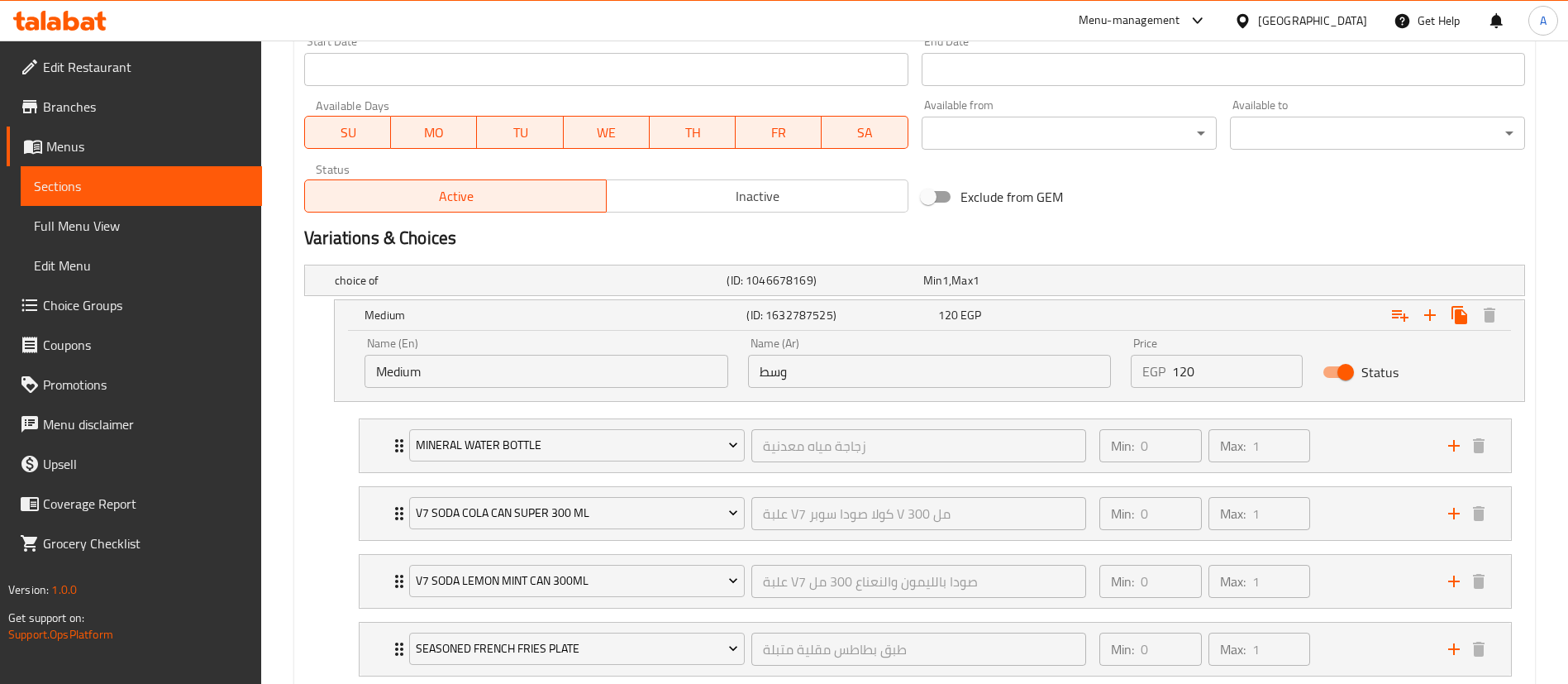
click at [833, 380] on input "وسط" at bounding box center [930, 371] width 364 height 33
paste input "بير"
type input "كبير"
click at [441, 382] on input "Medium" at bounding box center [547, 371] width 364 height 33
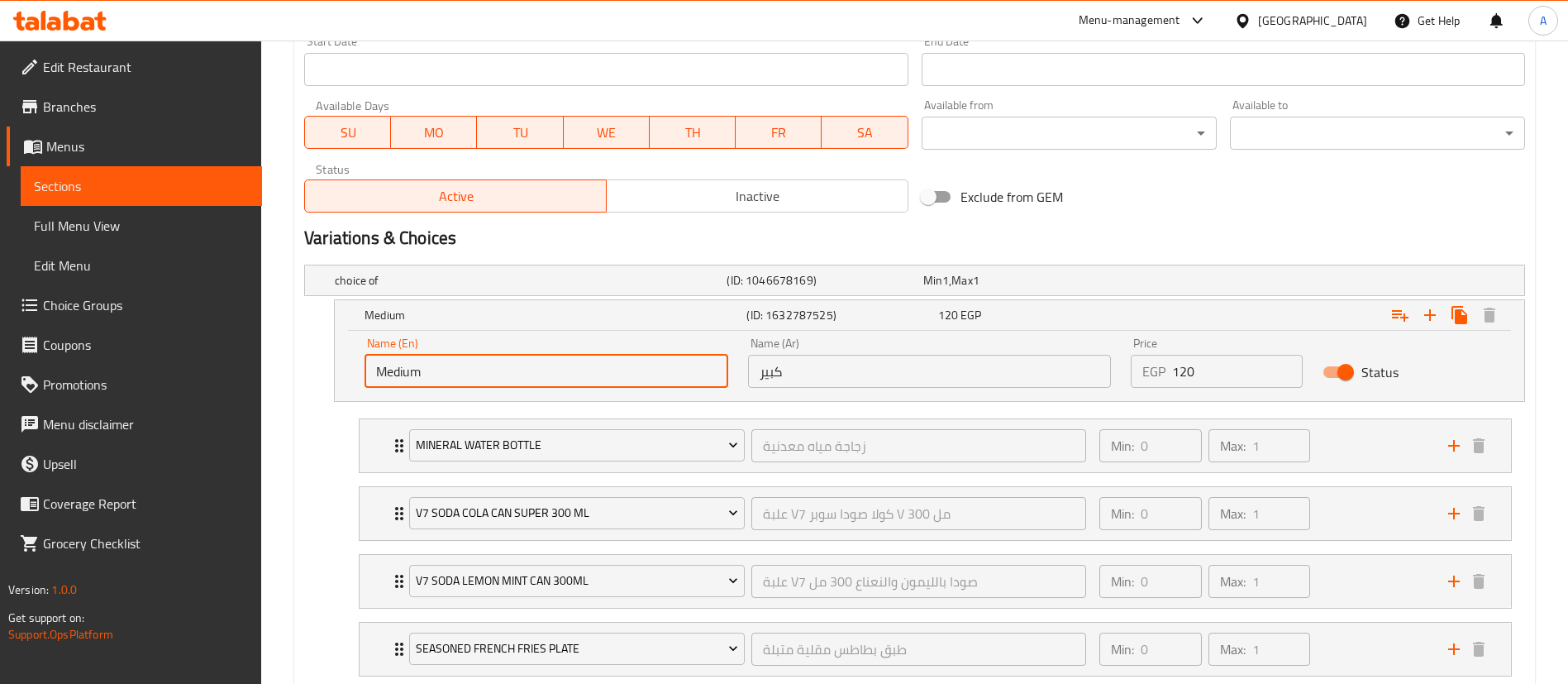
click at [441, 382] on input "Medium" at bounding box center [547, 371] width 364 height 33
type input "Big"
click at [1186, 376] on input "120" at bounding box center [1236, 371] width 131 height 33
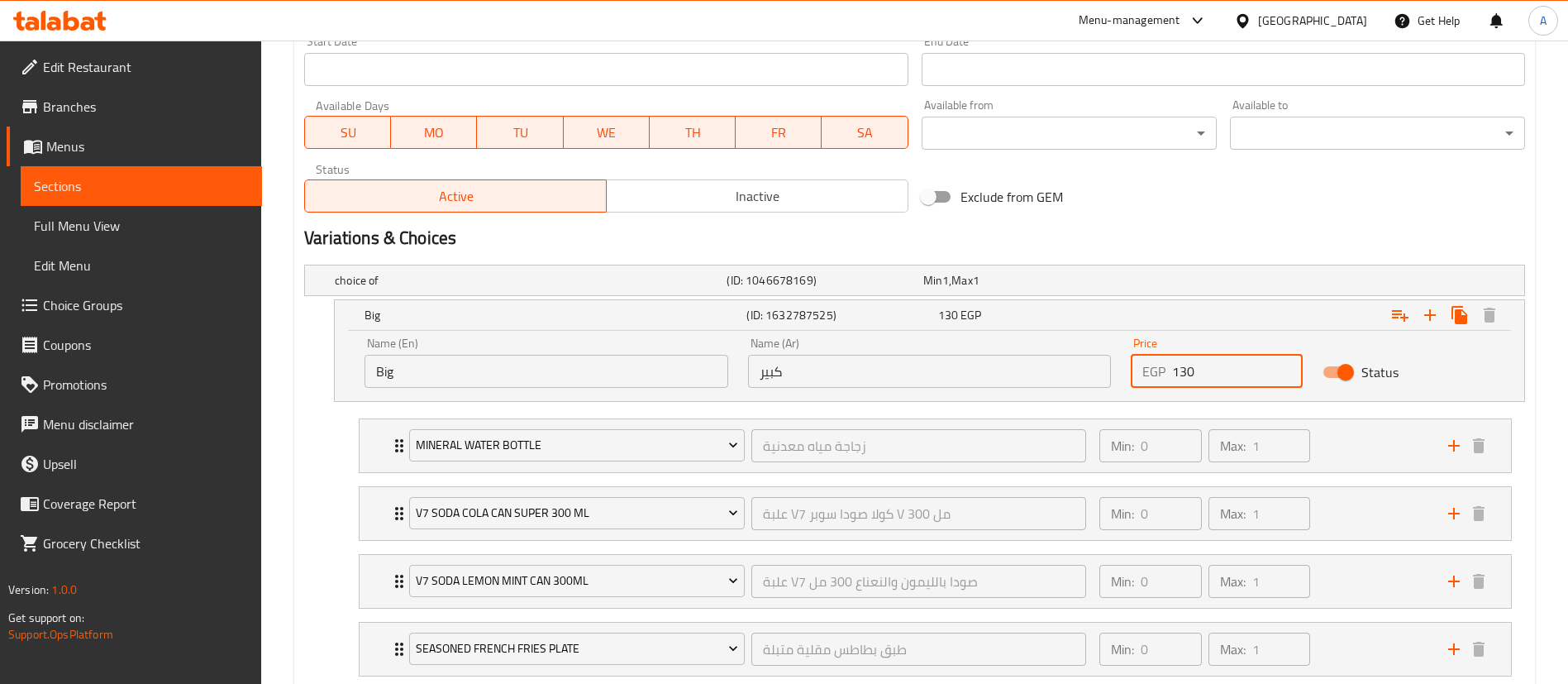
type input "130"
click at [1254, 216] on div "Exclude from GEM" at bounding box center [1120, 196] width 412 height 45
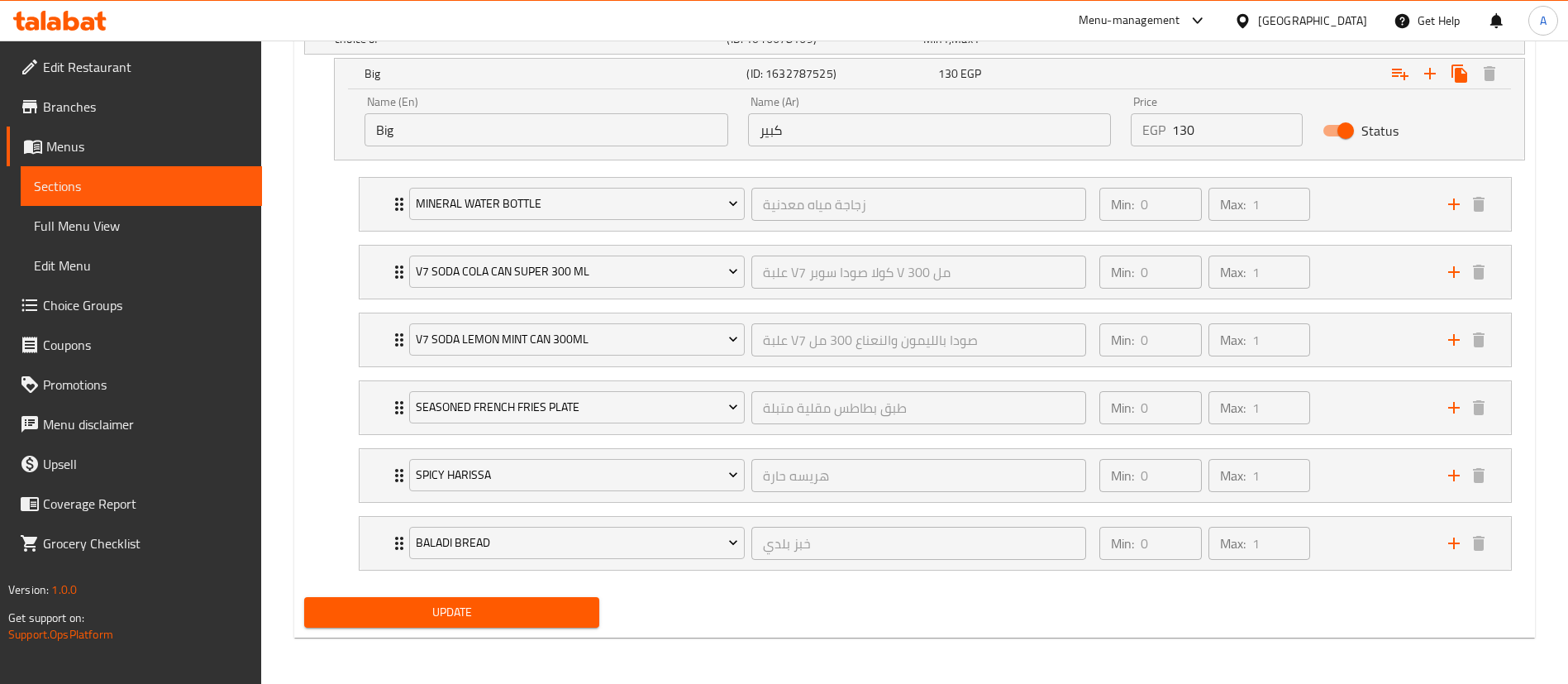
click at [517, 609] on span "Update" at bounding box center [452, 613] width 269 height 21
click at [1180, 25] on div "Menu-management" at bounding box center [1129, 20] width 102 height 20
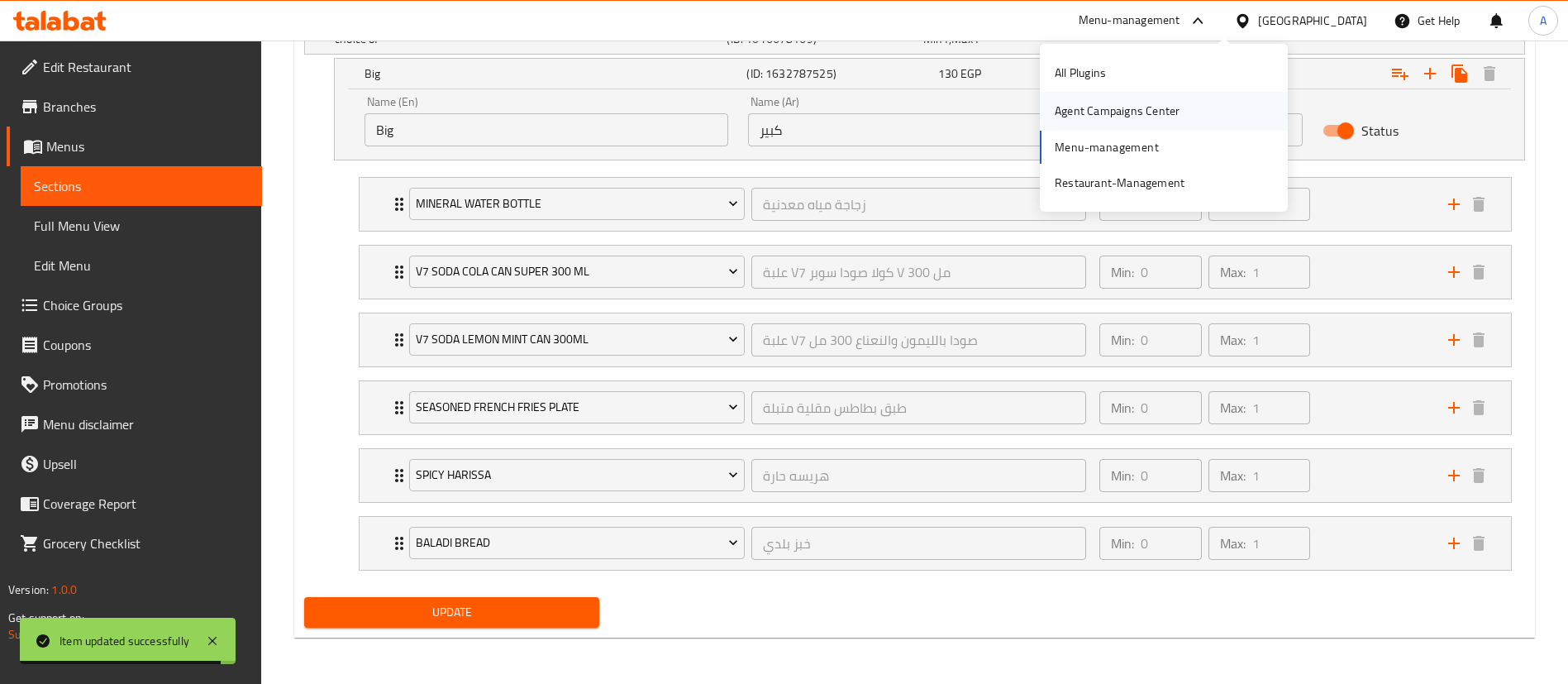
click at [1096, 108] on div "Agent Campaigns Center" at bounding box center [1116, 111] width 125 height 18
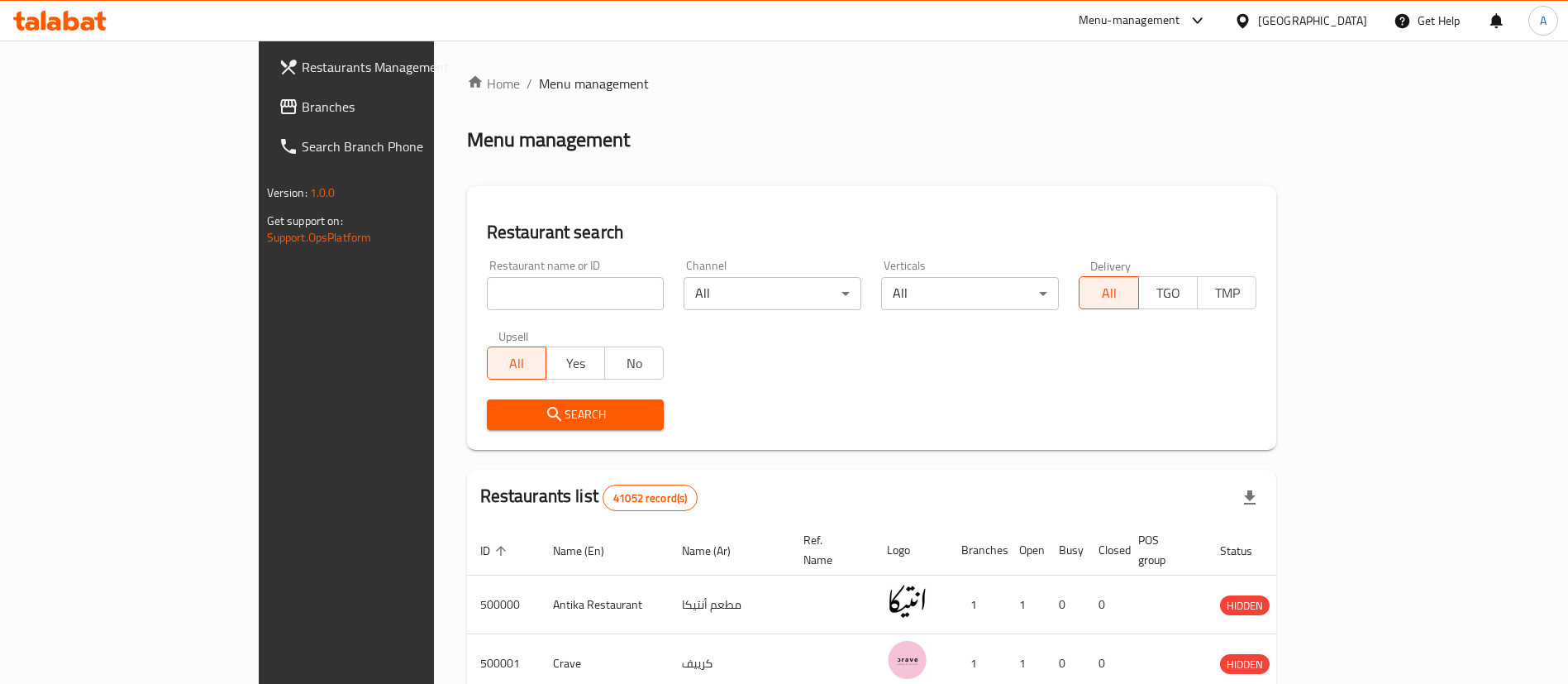
click at [302, 98] on span "Branches" at bounding box center [405, 107] width 206 height 20
click at [286, 110] on span "Branches" at bounding box center [396, 107] width 222 height 20
click at [302, 107] on span "Branches" at bounding box center [405, 107] width 206 height 20
